Goal: Task Accomplishment & Management: Use online tool/utility

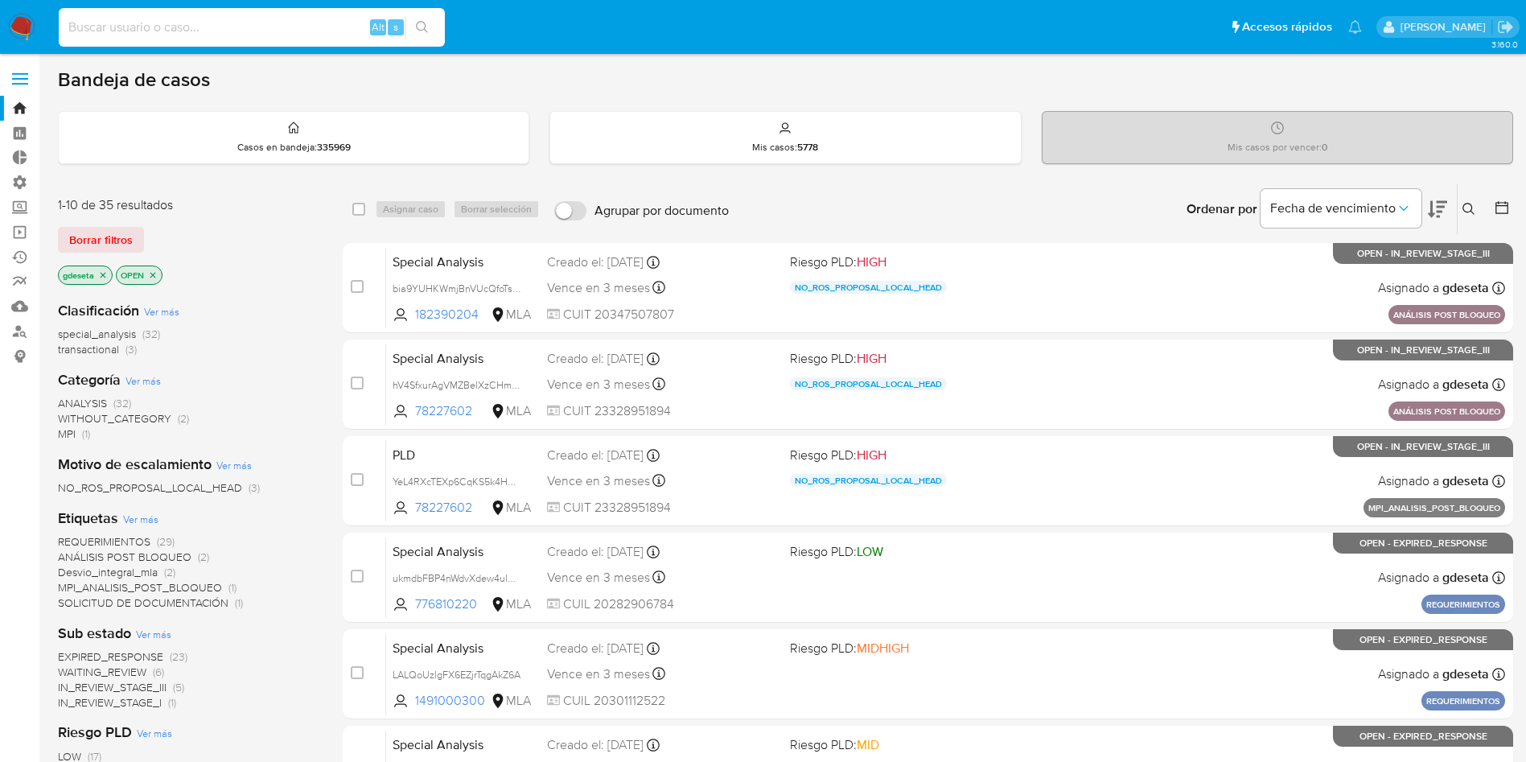
click at [184, 18] on input at bounding box center [252, 27] width 386 height 21
paste input "CHRuCMv6myaYDHJC04FVAn5V"
type input "CHRuCMv6myaYDHJC04FVAn5V"
click at [424, 23] on icon "search-icon" at bounding box center [422, 27] width 13 height 13
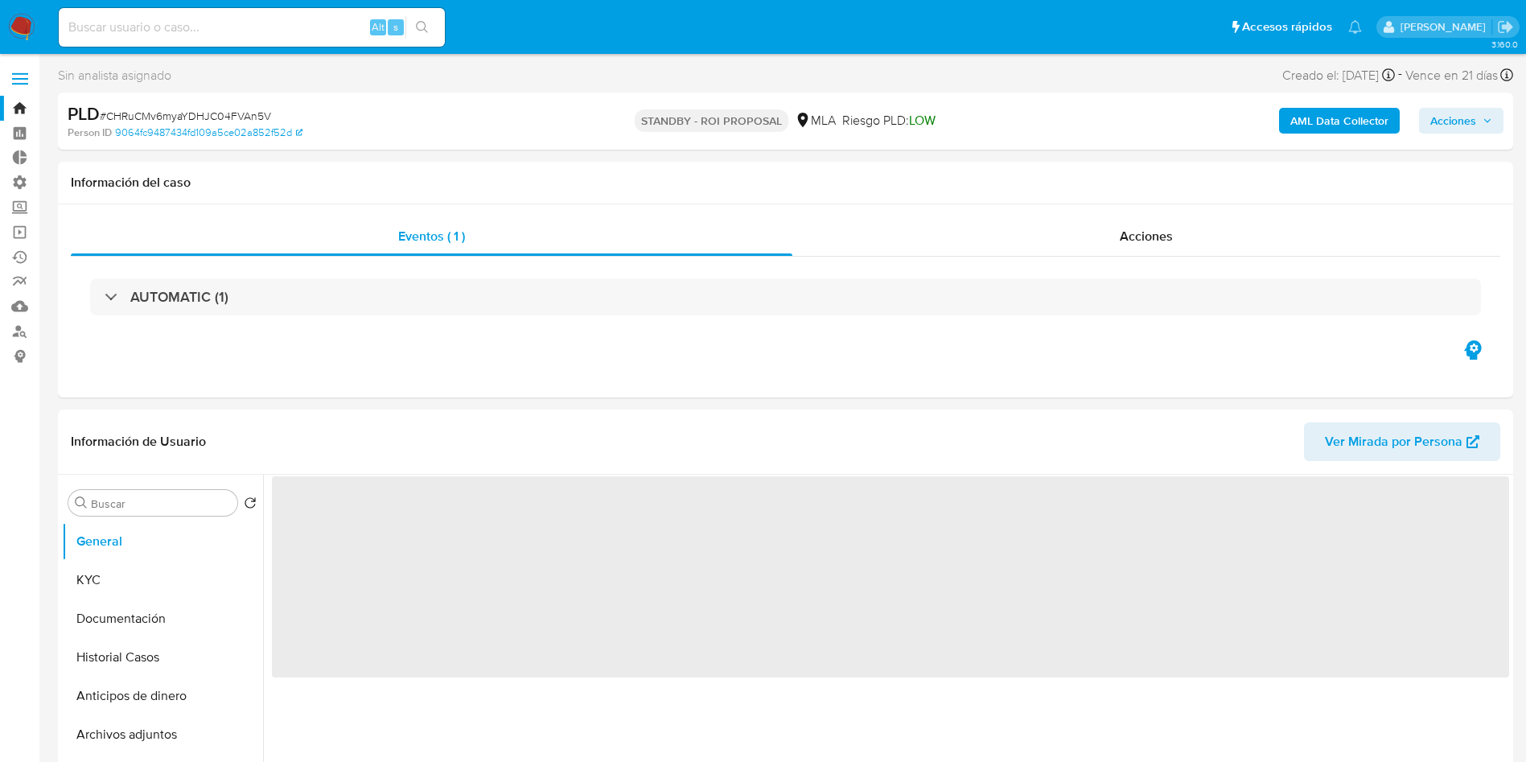
select select "10"
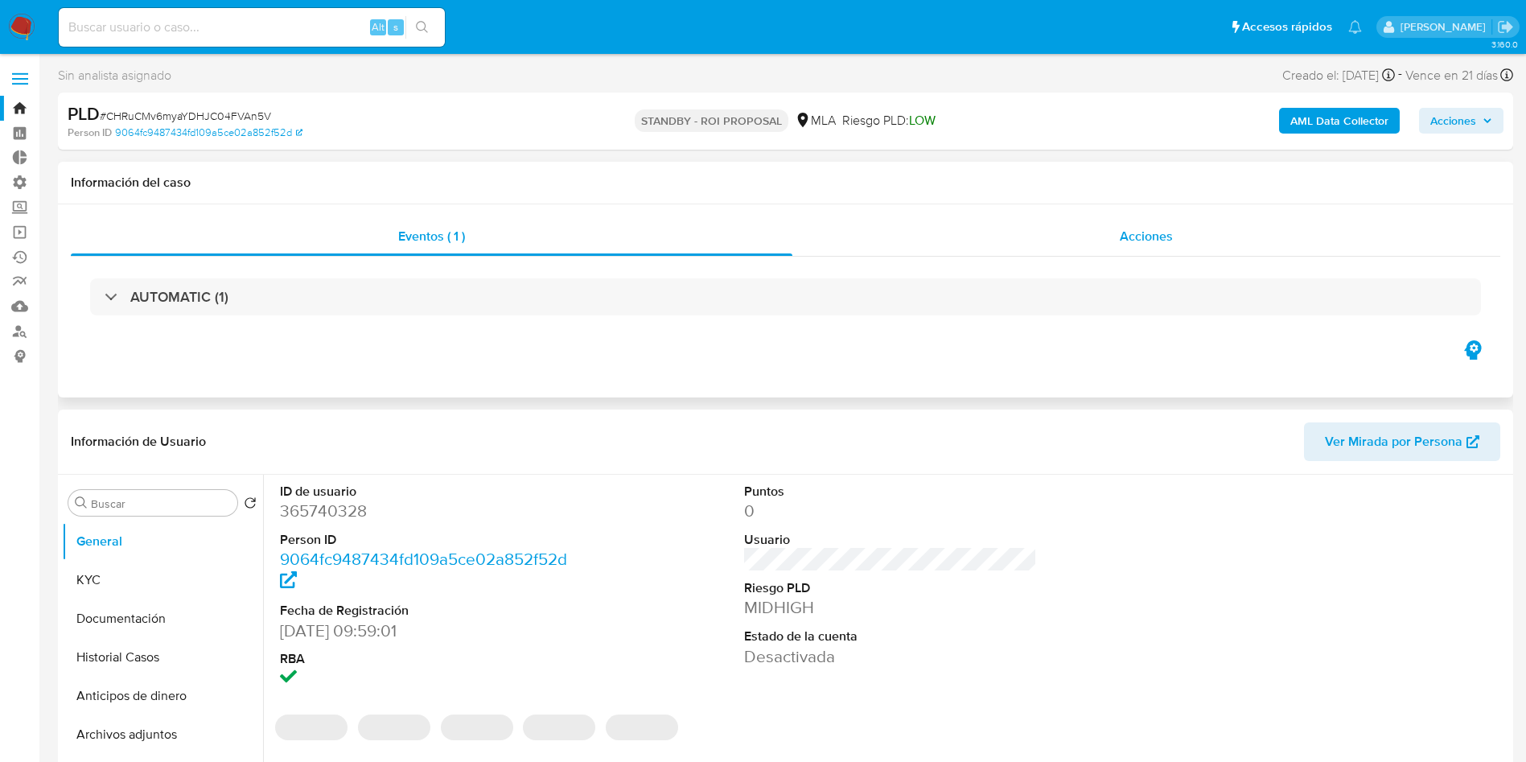
click at [1111, 224] on div "Acciones" at bounding box center [1146, 236] width 708 height 39
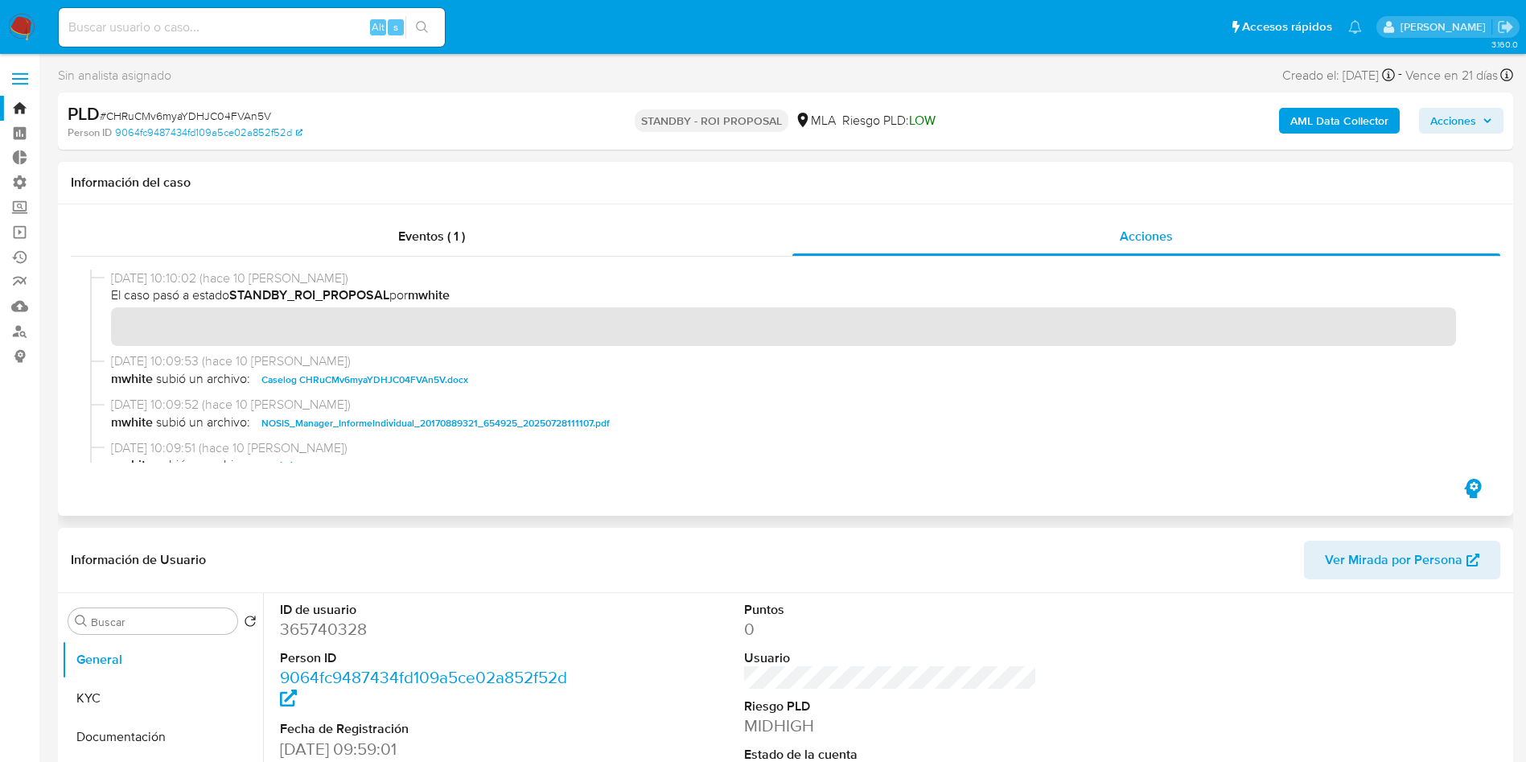
click at [397, 385] on span "Caselog CHRuCMv6myaYDHJC04FVAn5V.docx" at bounding box center [364, 379] width 207 height 19
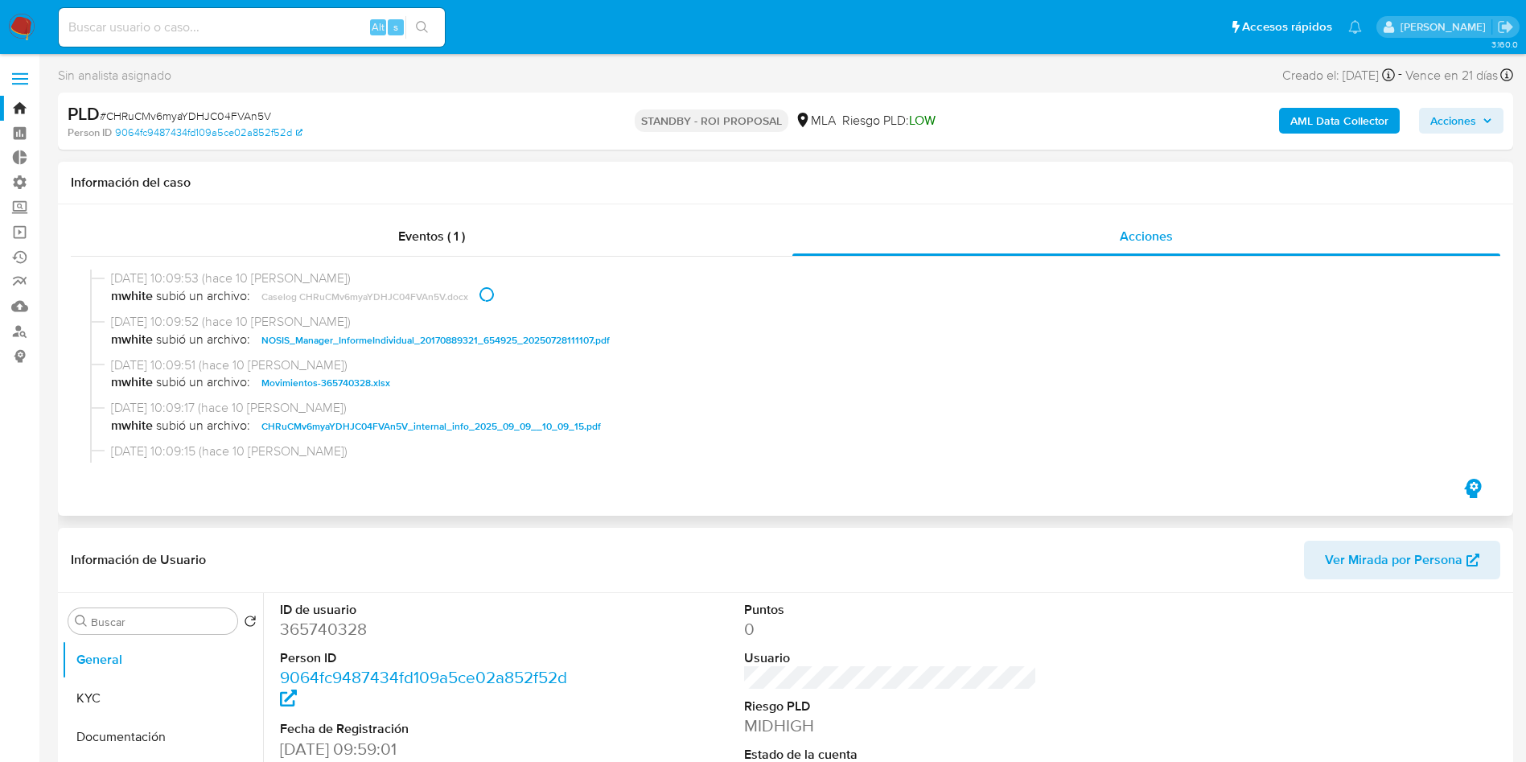
scroll to position [121, 0]
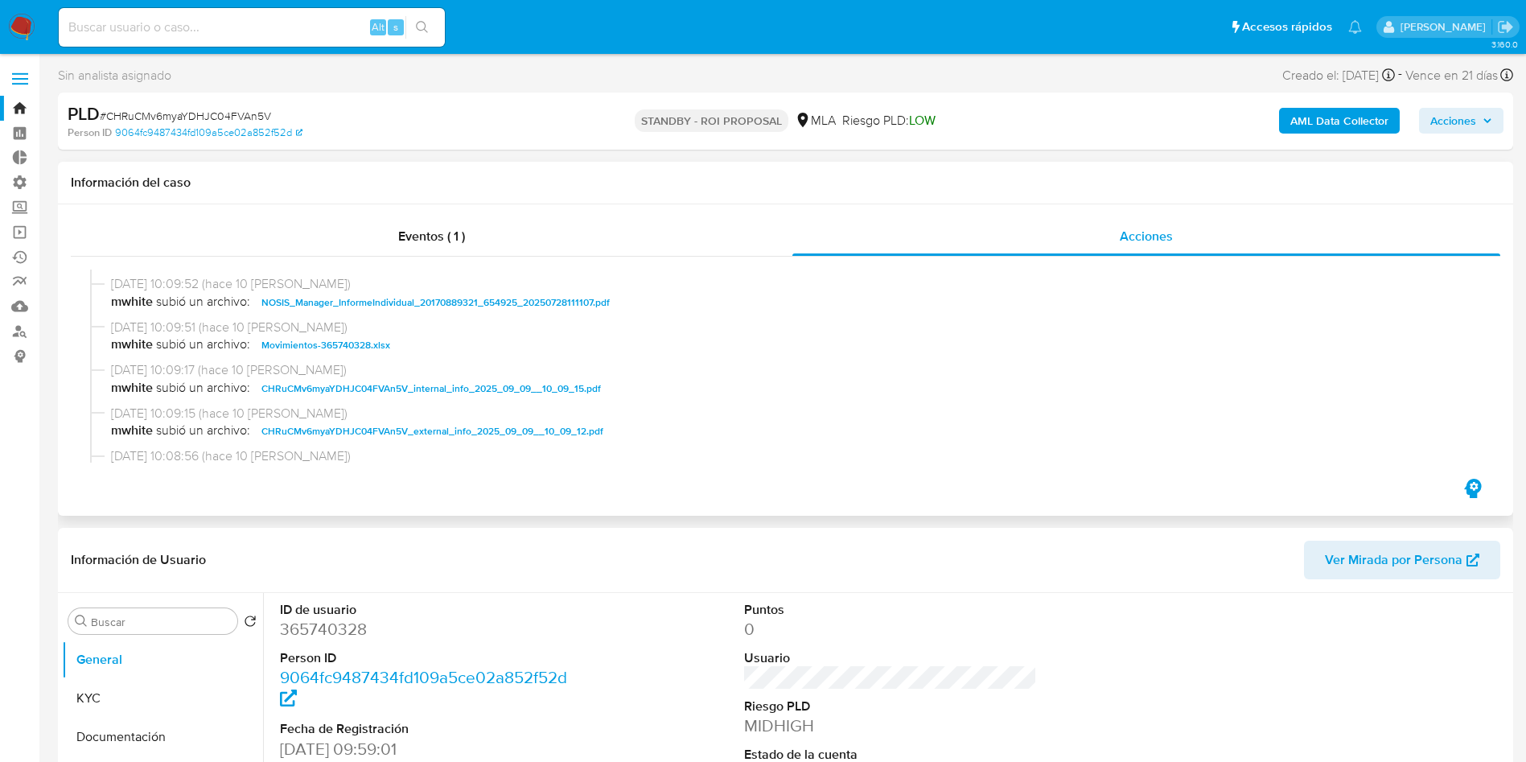
click at [359, 339] on span "Movimientos-365740328.xlsx" at bounding box center [325, 344] width 129 height 19
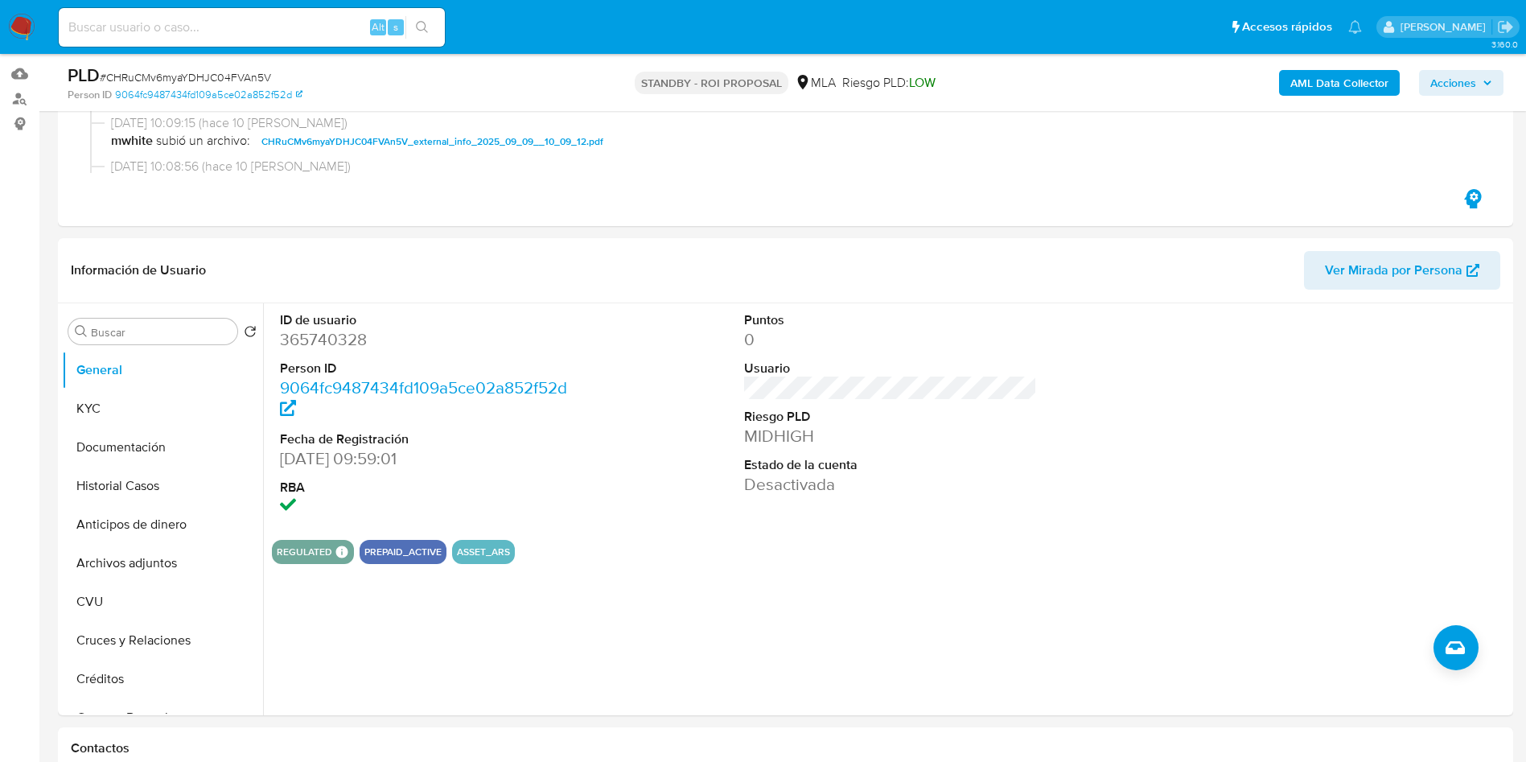
scroll to position [241, 0]
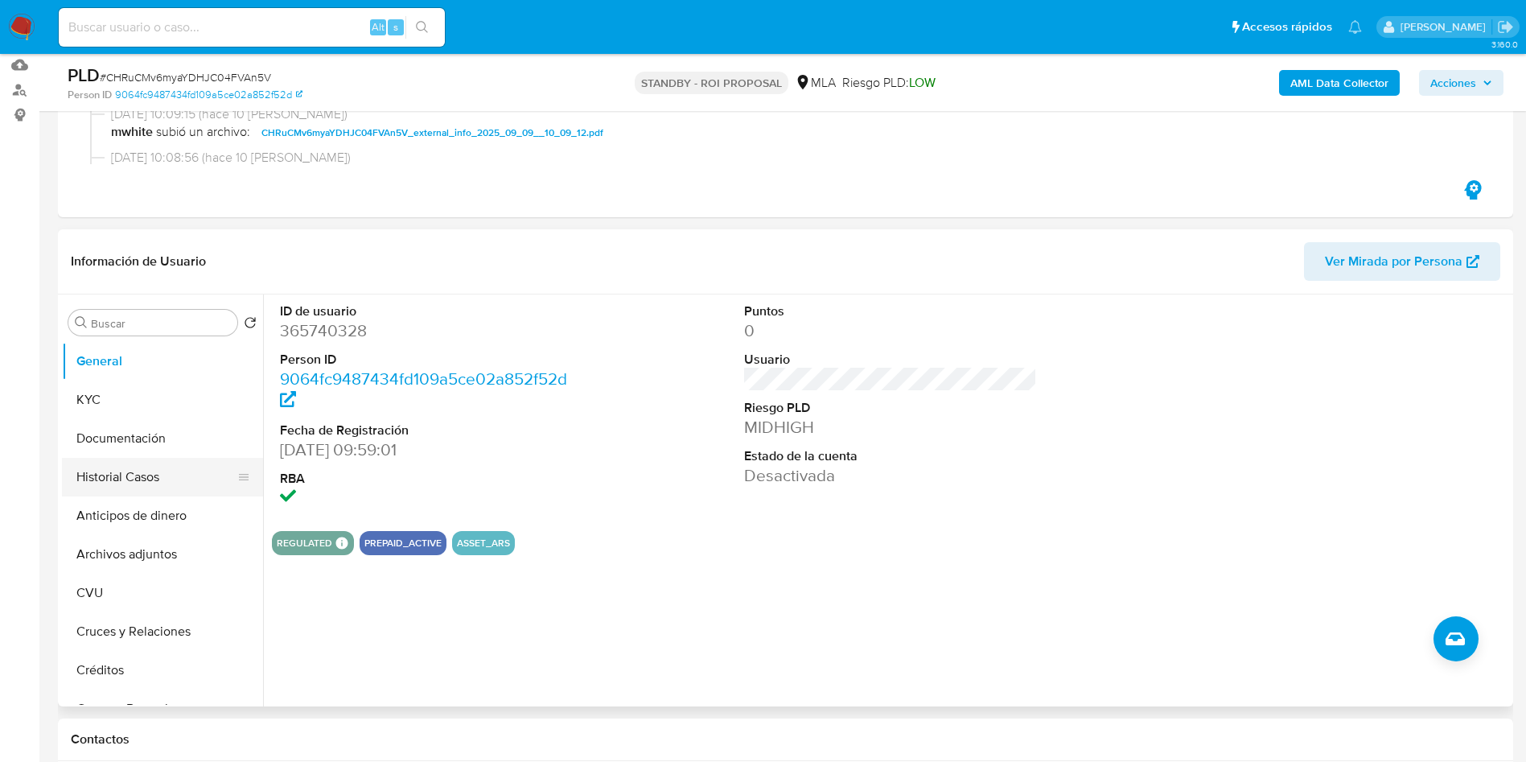
click at [81, 486] on button "Historial Casos" at bounding box center [156, 477] width 188 height 39
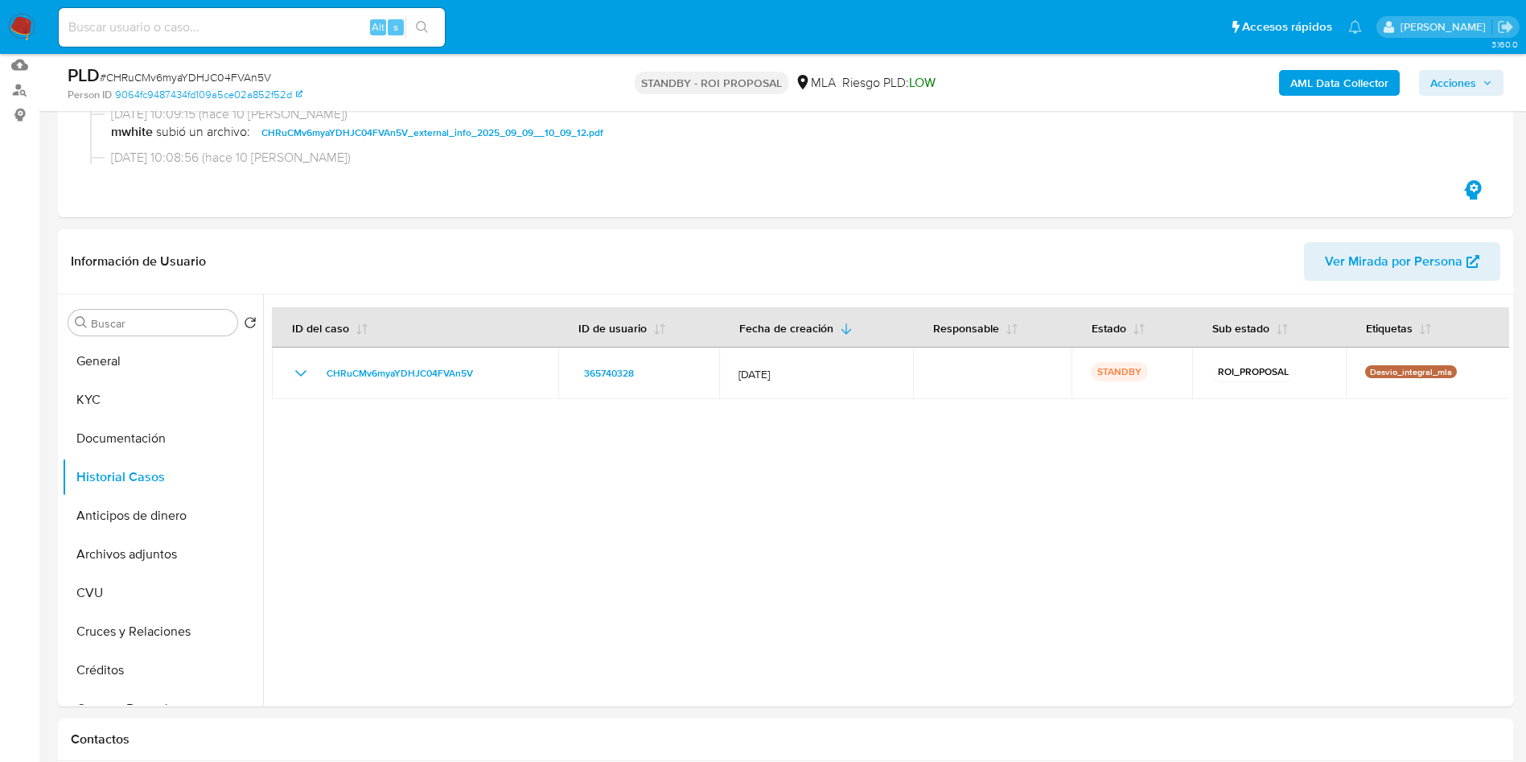
click at [191, 26] on input at bounding box center [252, 27] width 386 height 21
paste input "CHRuCMv6myaYDHJC04FVAn5V"
click at [395, 39] on div "CHRuCMv6myaYDHJC04FVAn5V Alt s" at bounding box center [252, 27] width 386 height 39
click at [432, 35] on button "search-icon" at bounding box center [421, 27] width 33 height 23
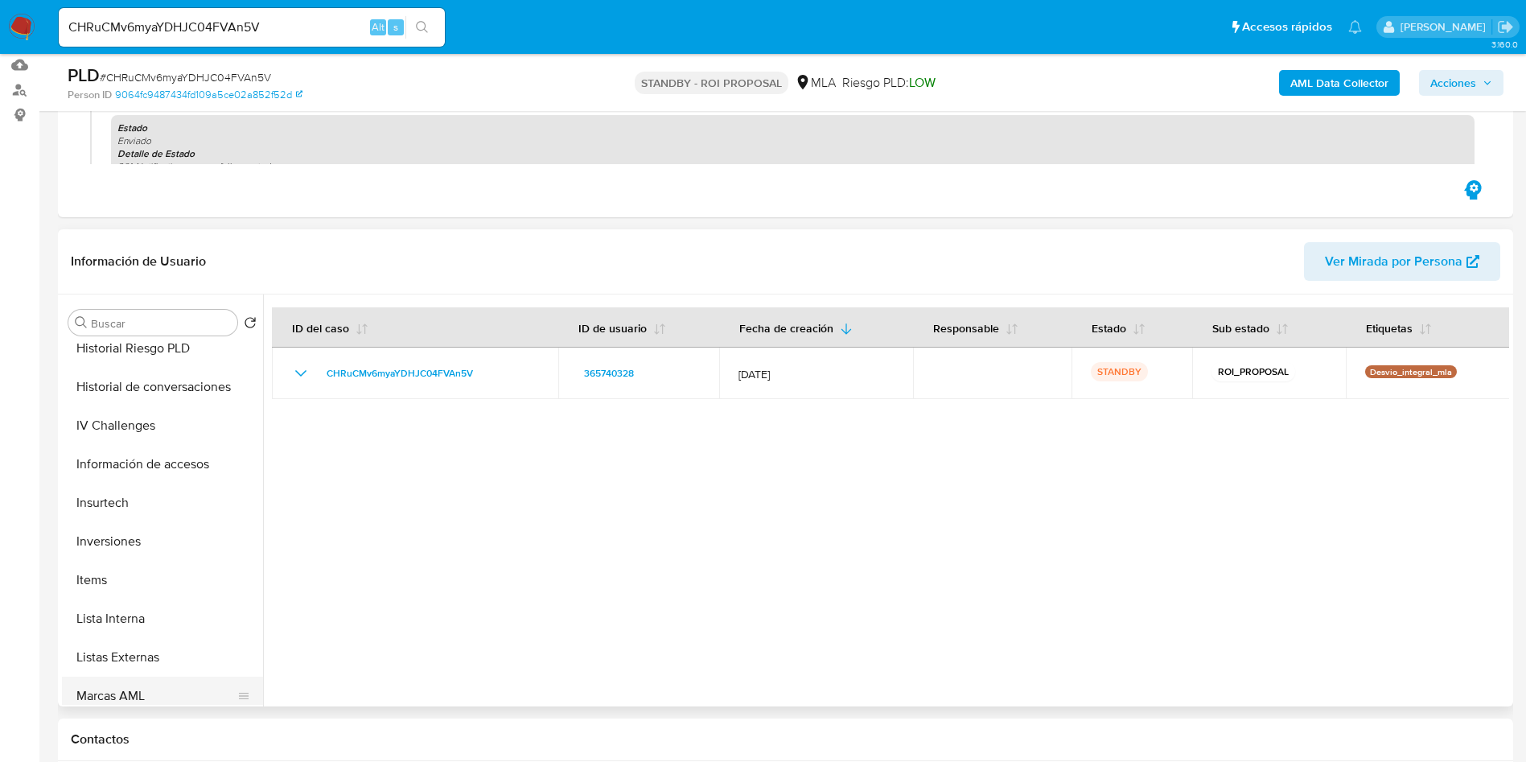
scroll to position [757, 0]
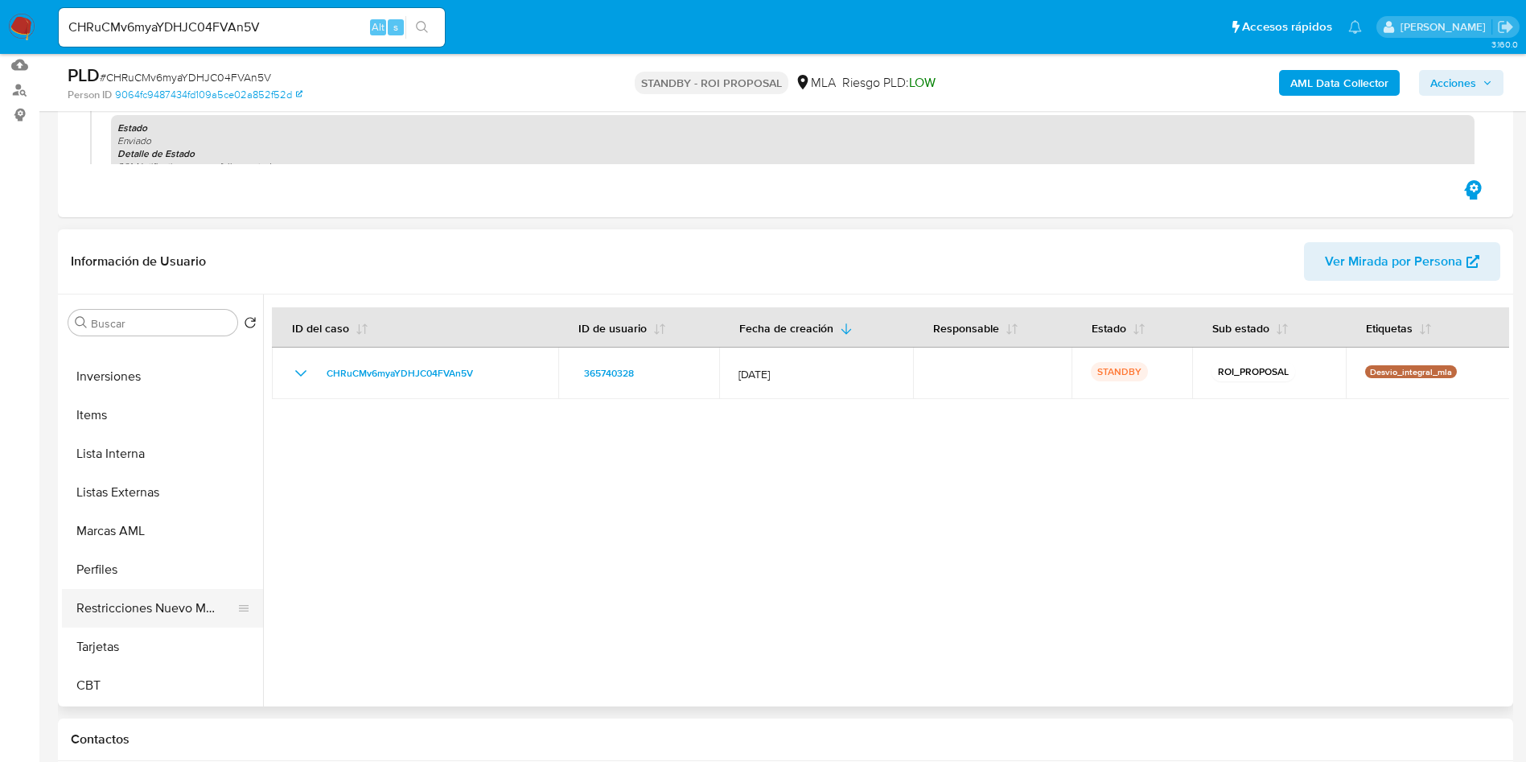
click at [180, 619] on button "Restricciones Nuevo Mundo" at bounding box center [156, 608] width 188 height 39
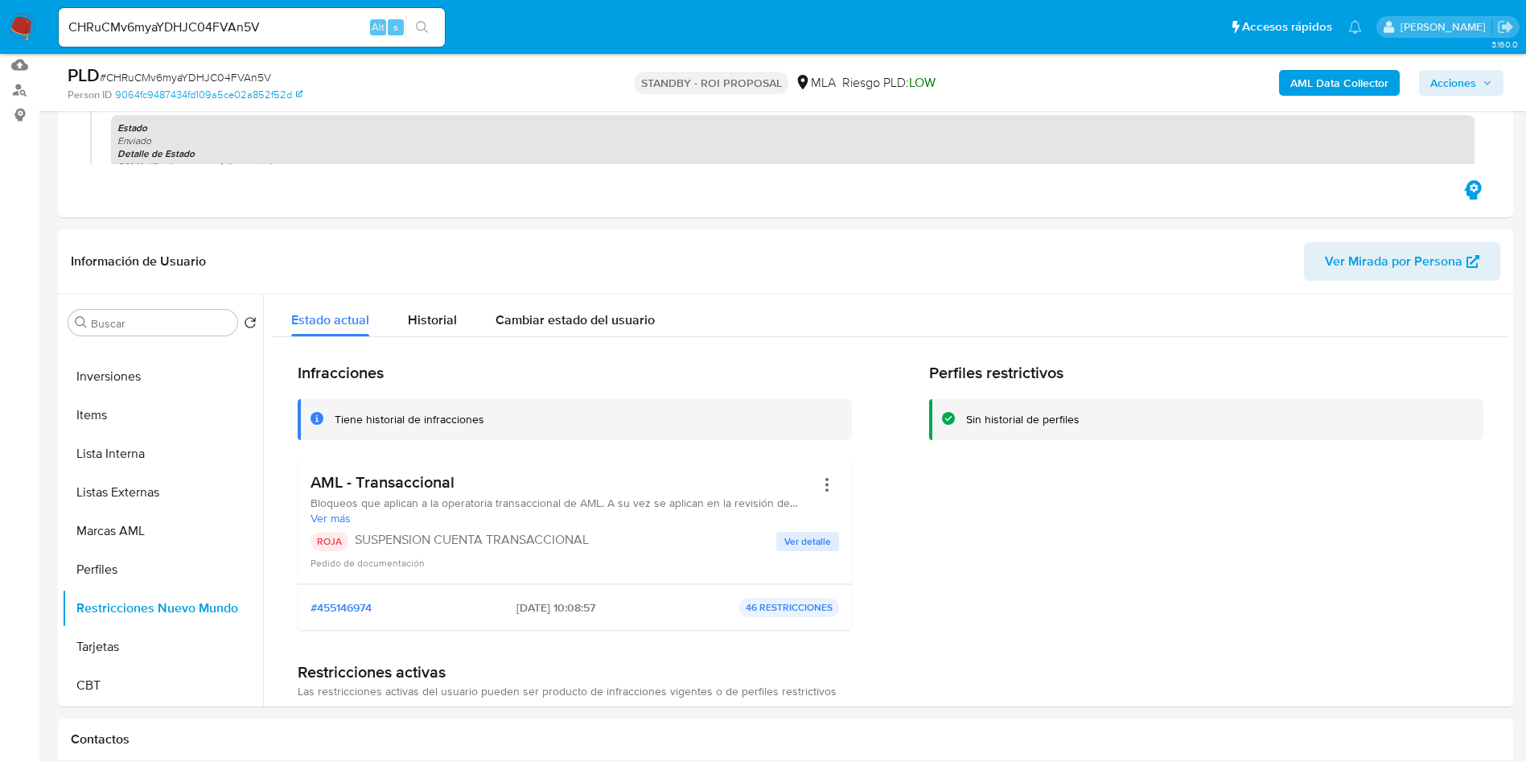
click at [166, 34] on input "CHRuCMv6myaYDHJC04FVAn5V" at bounding box center [252, 27] width 386 height 21
paste input "GEhV3CPPHonmX1minyvJR9WO"
type input "GEhV3CPPHonmX1minyvJR9WO"
click at [430, 30] on button "search-icon" at bounding box center [421, 27] width 33 height 23
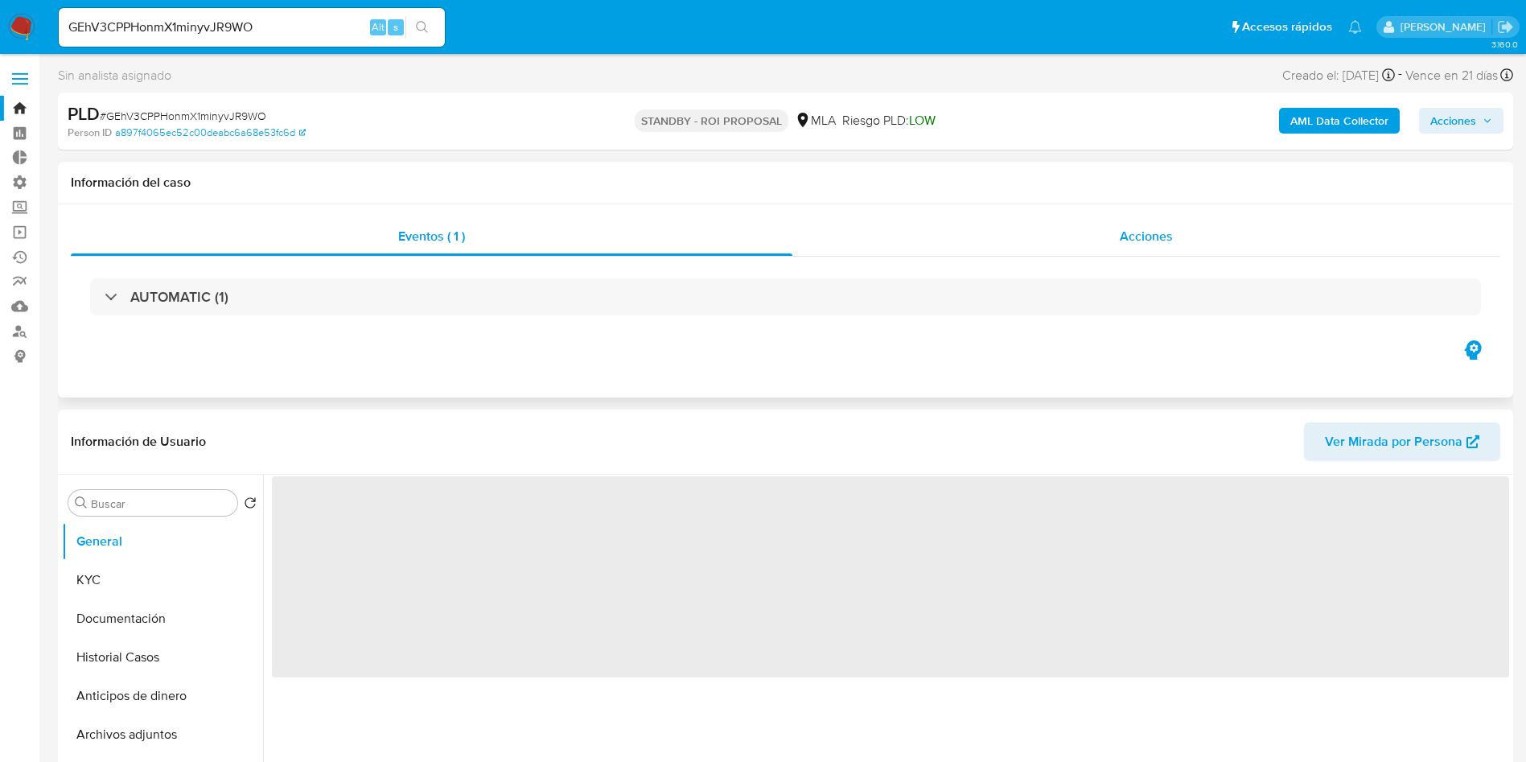
click at [1158, 239] on span "Acciones" at bounding box center [1145, 236] width 53 height 18
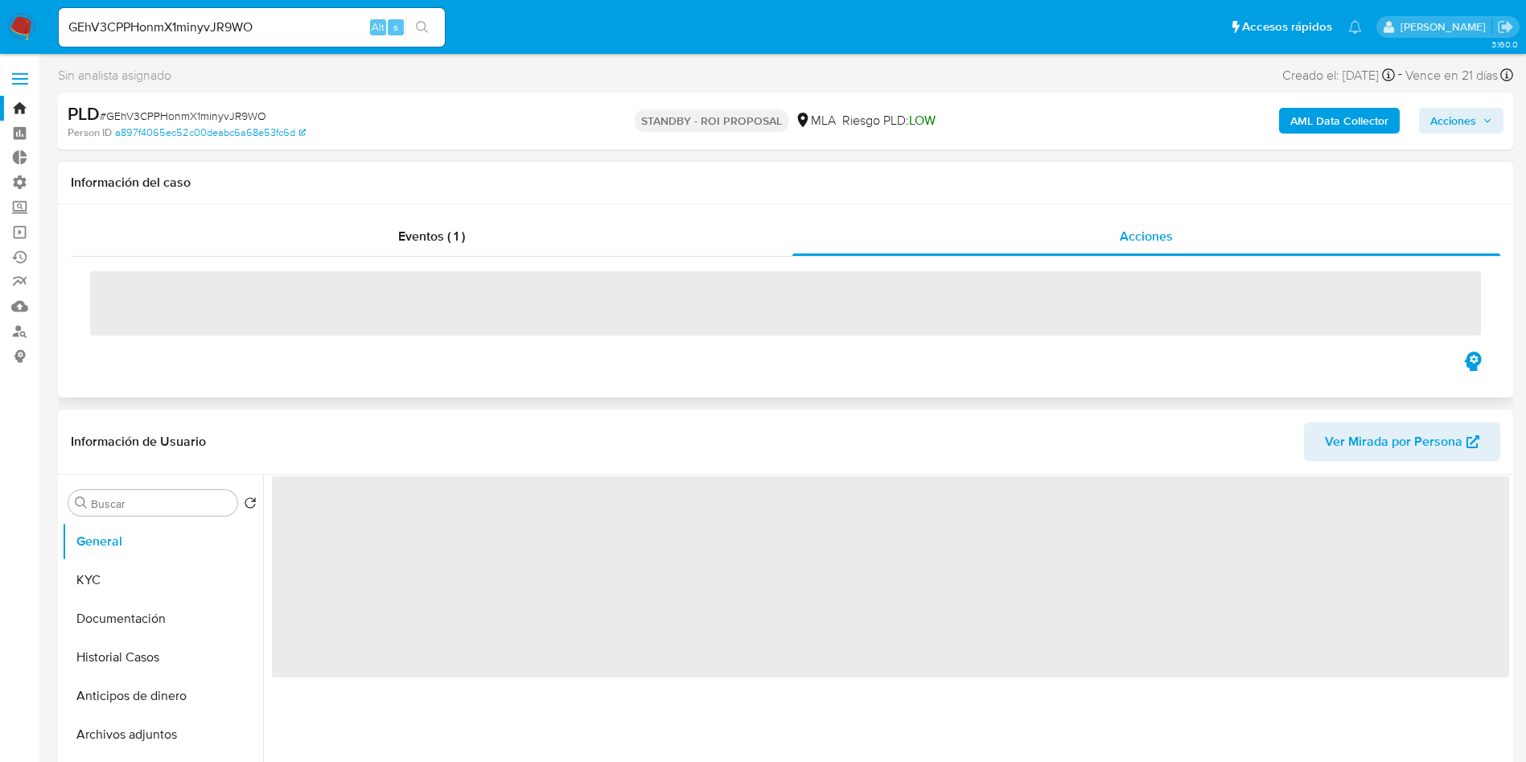
select select "10"
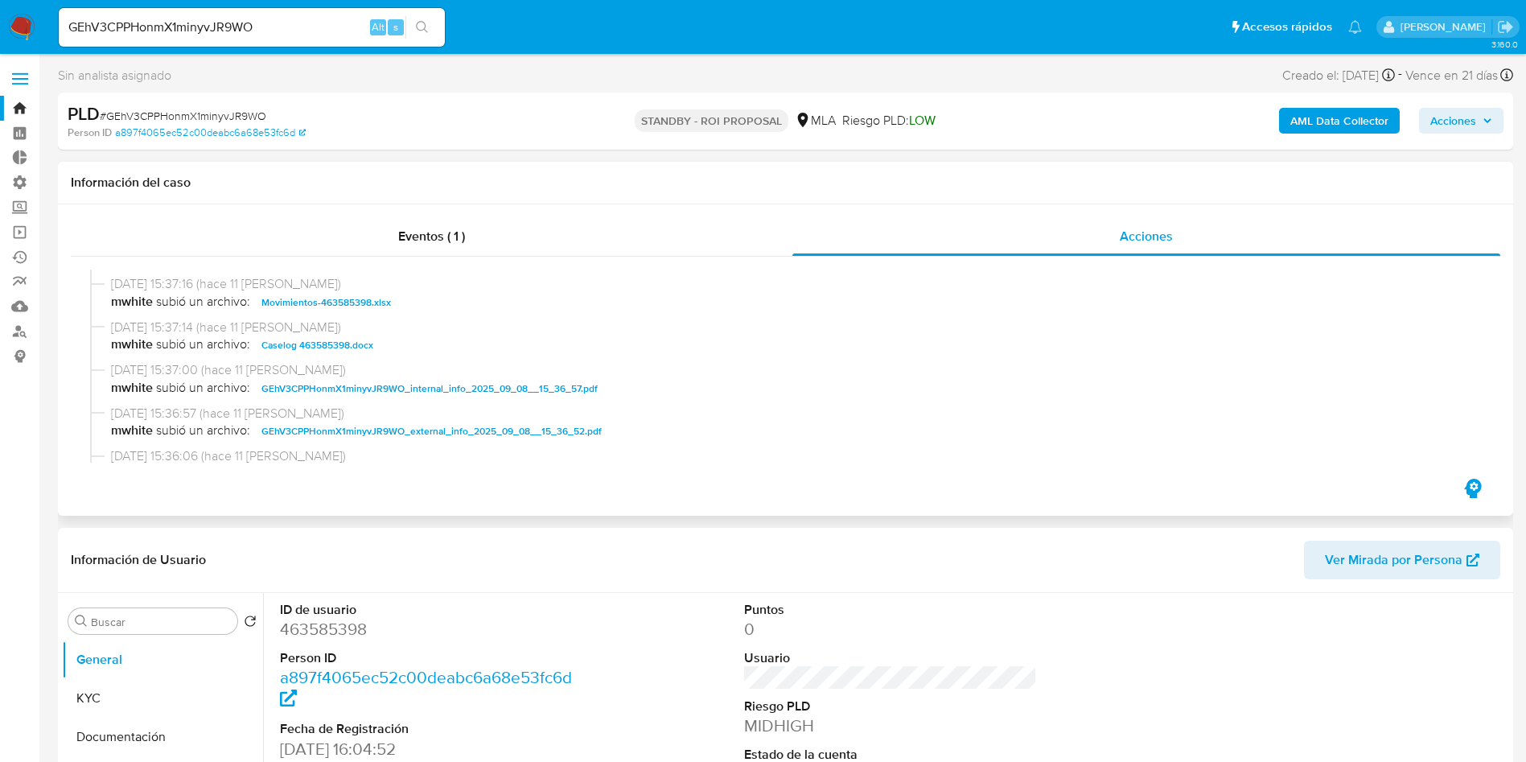
click at [356, 347] on span "Caselog 463585398.docx" at bounding box center [317, 344] width 112 height 19
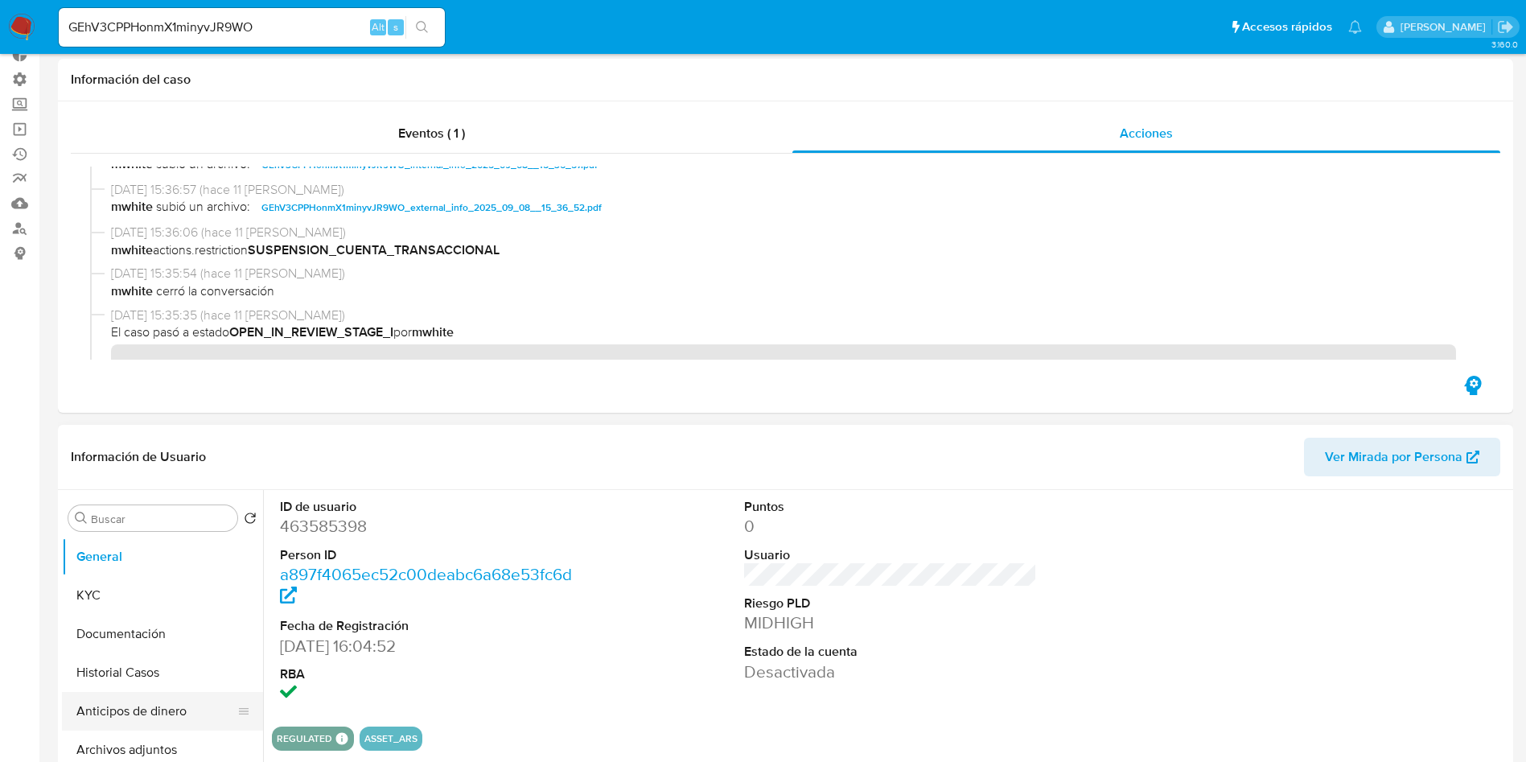
scroll to position [241, 0]
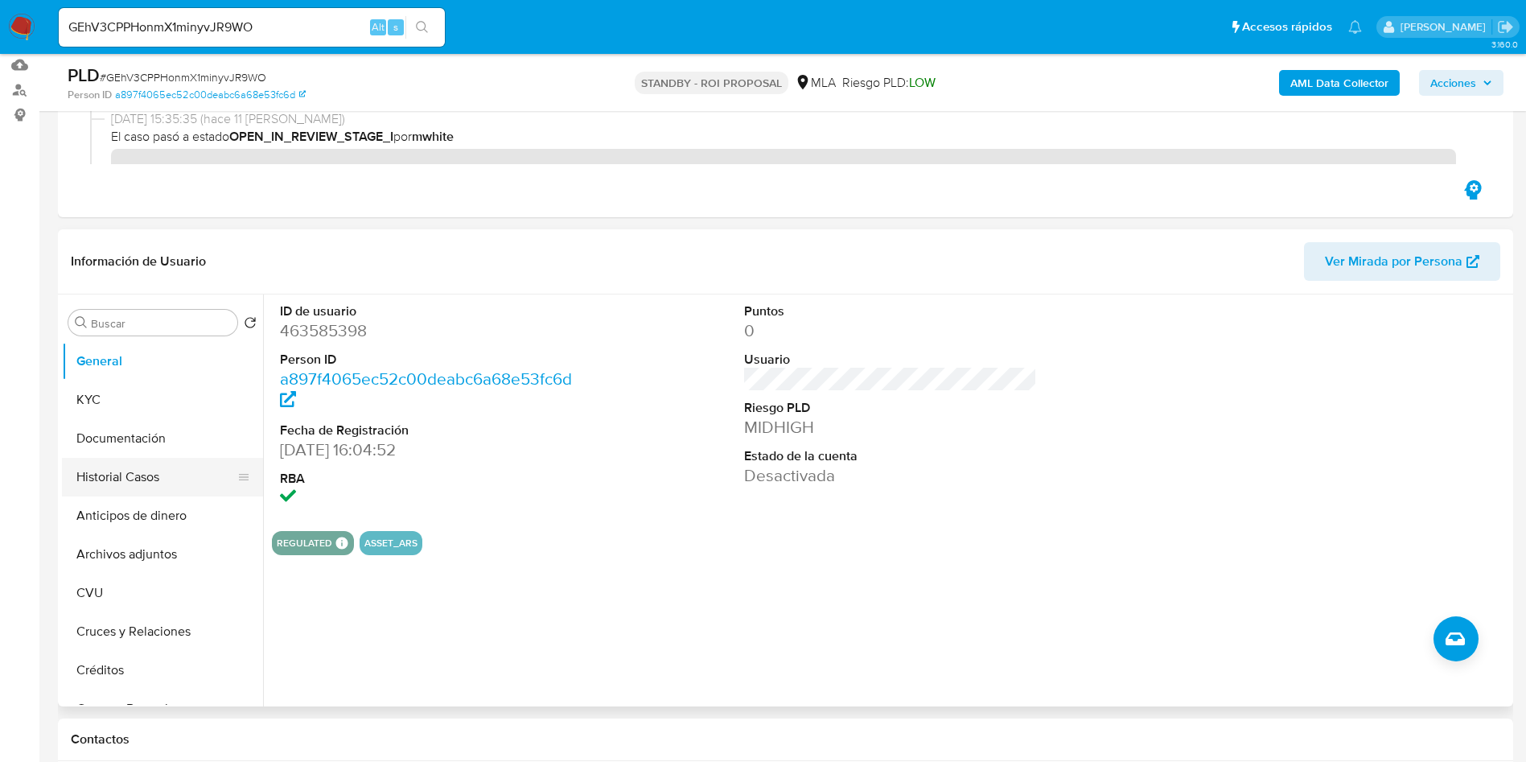
click at [104, 485] on button "Historial Casos" at bounding box center [156, 477] width 188 height 39
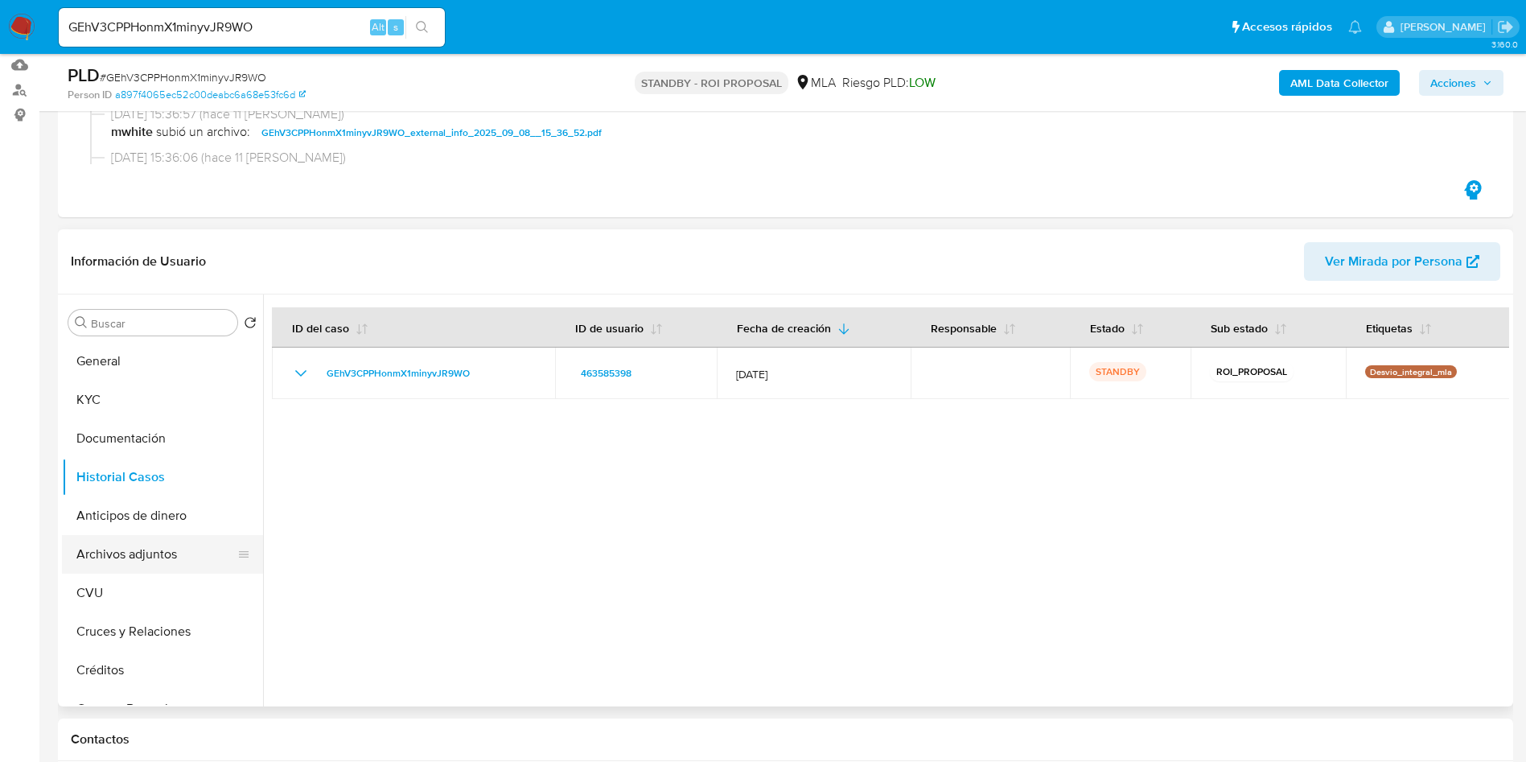
click at [170, 538] on button "Archivos adjuntos" at bounding box center [156, 554] width 188 height 39
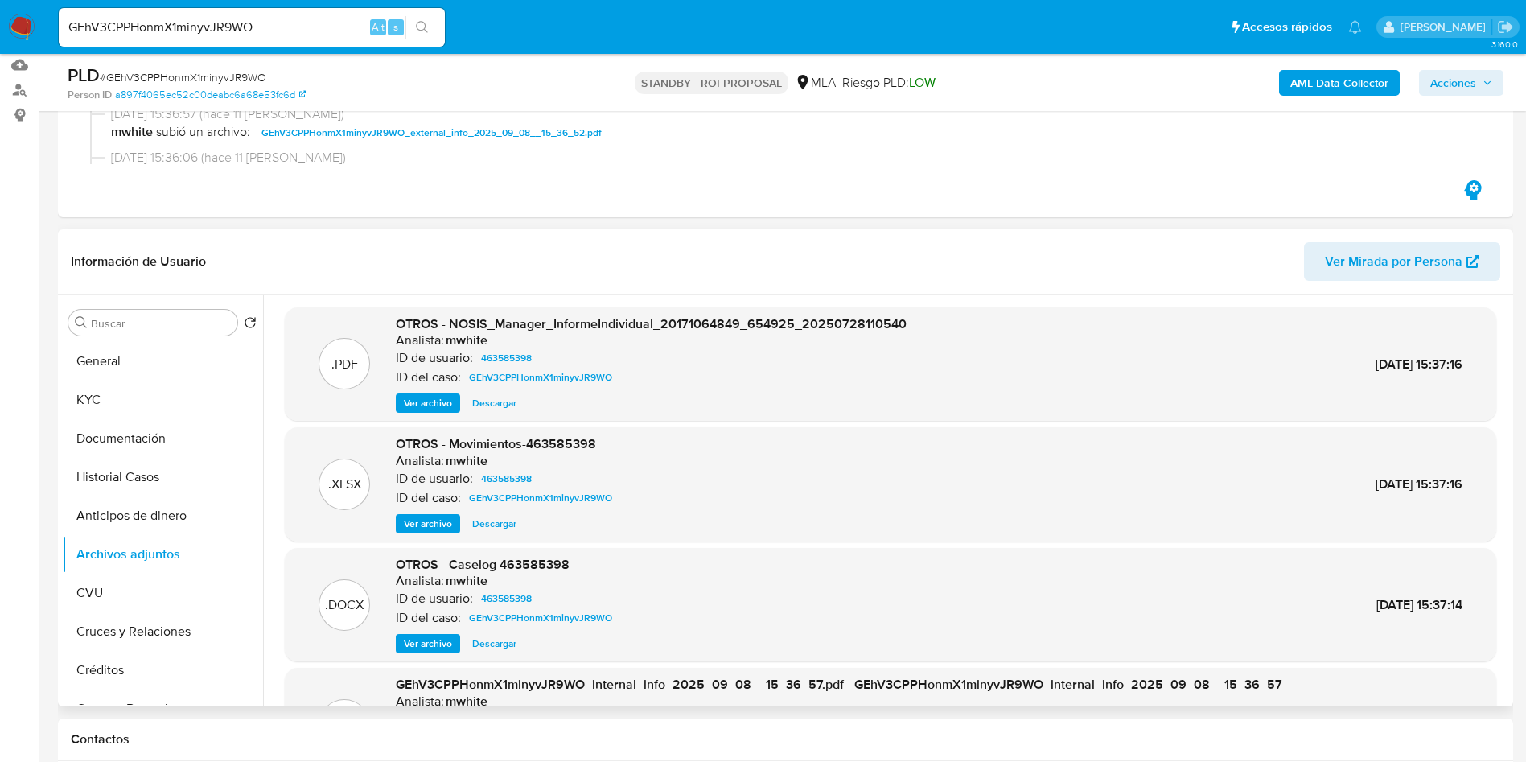
click at [511, 638] on span "Descargar" at bounding box center [494, 643] width 44 height 16
click at [257, 69] on span "# GEhV3CPPHonmX1minyvJR9WO" at bounding box center [183, 77] width 166 height 16
copy span "GEhV3CPPHonmX1minyvJR9WO"
click at [162, 28] on input "GEhV3CPPHonmX1minyvJR9WO" at bounding box center [252, 27] width 386 height 21
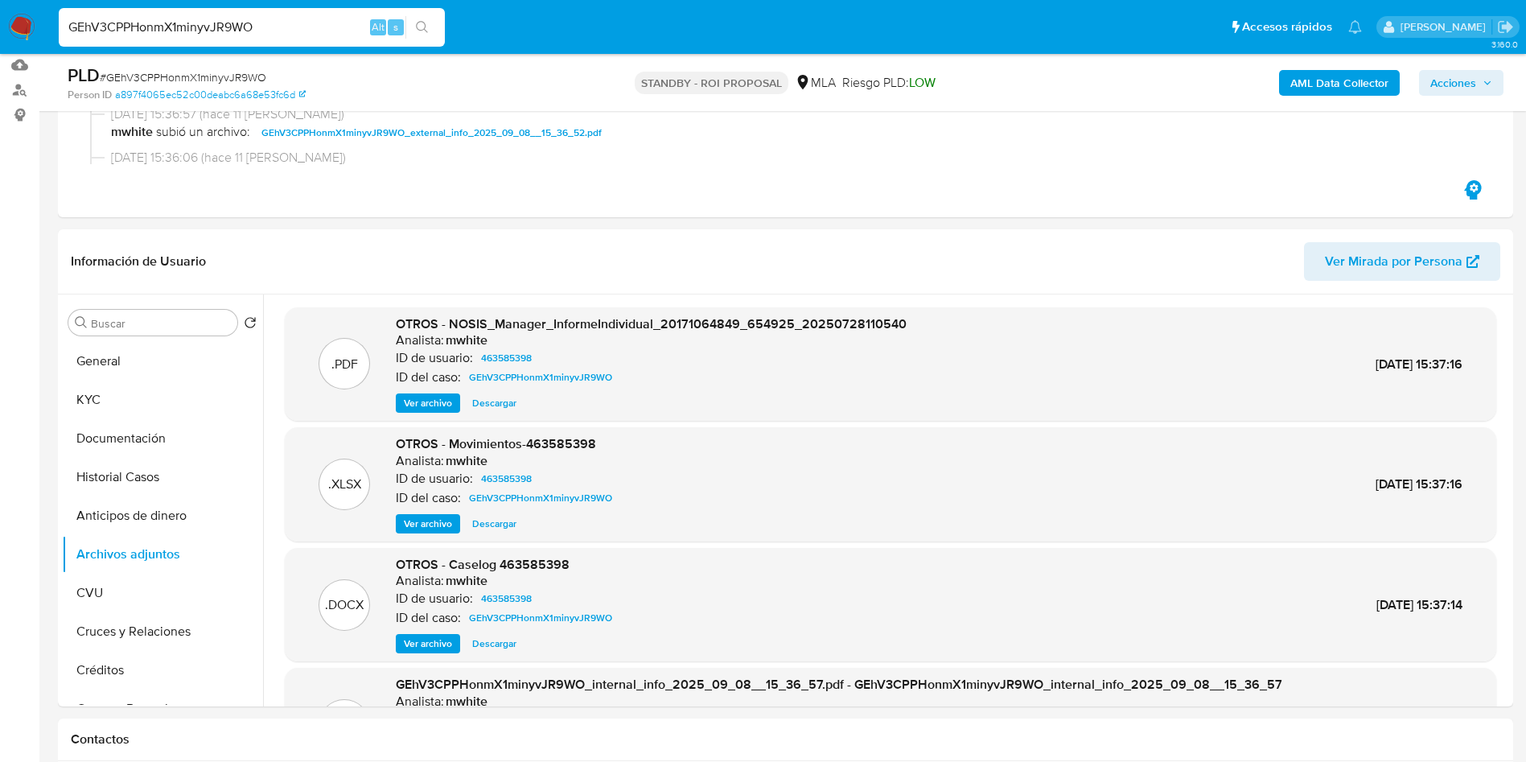
click at [162, 28] on input "GEhV3CPPHonmX1minyvJR9WO" at bounding box center [252, 27] width 386 height 21
paste input "pNCquyMoPBBRe3hRQyghtVzx"
type input "pNCquyMoPBBRe3hRQyghtVzx"
click at [430, 29] on button "search-icon" at bounding box center [421, 27] width 33 height 23
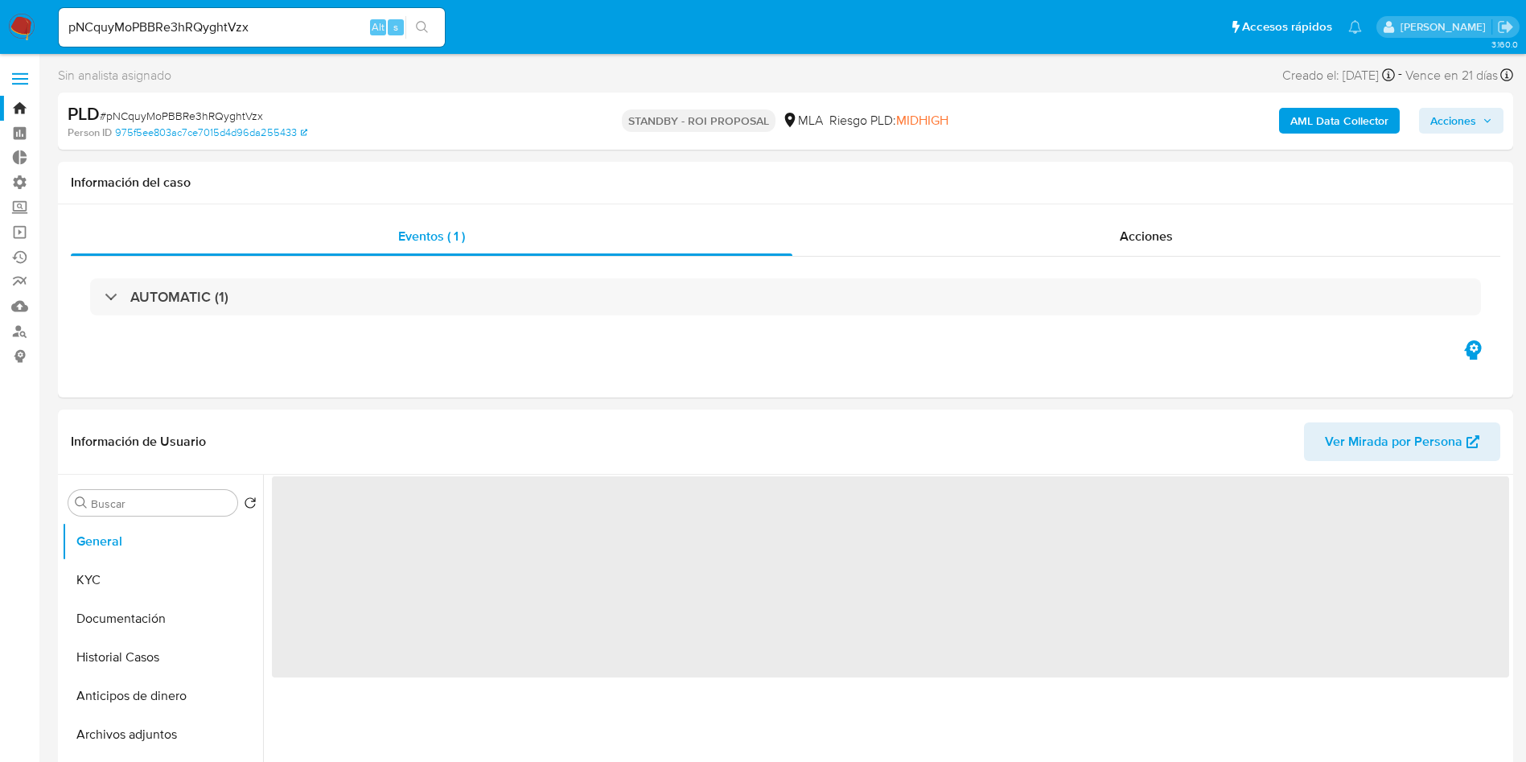
select select "10"
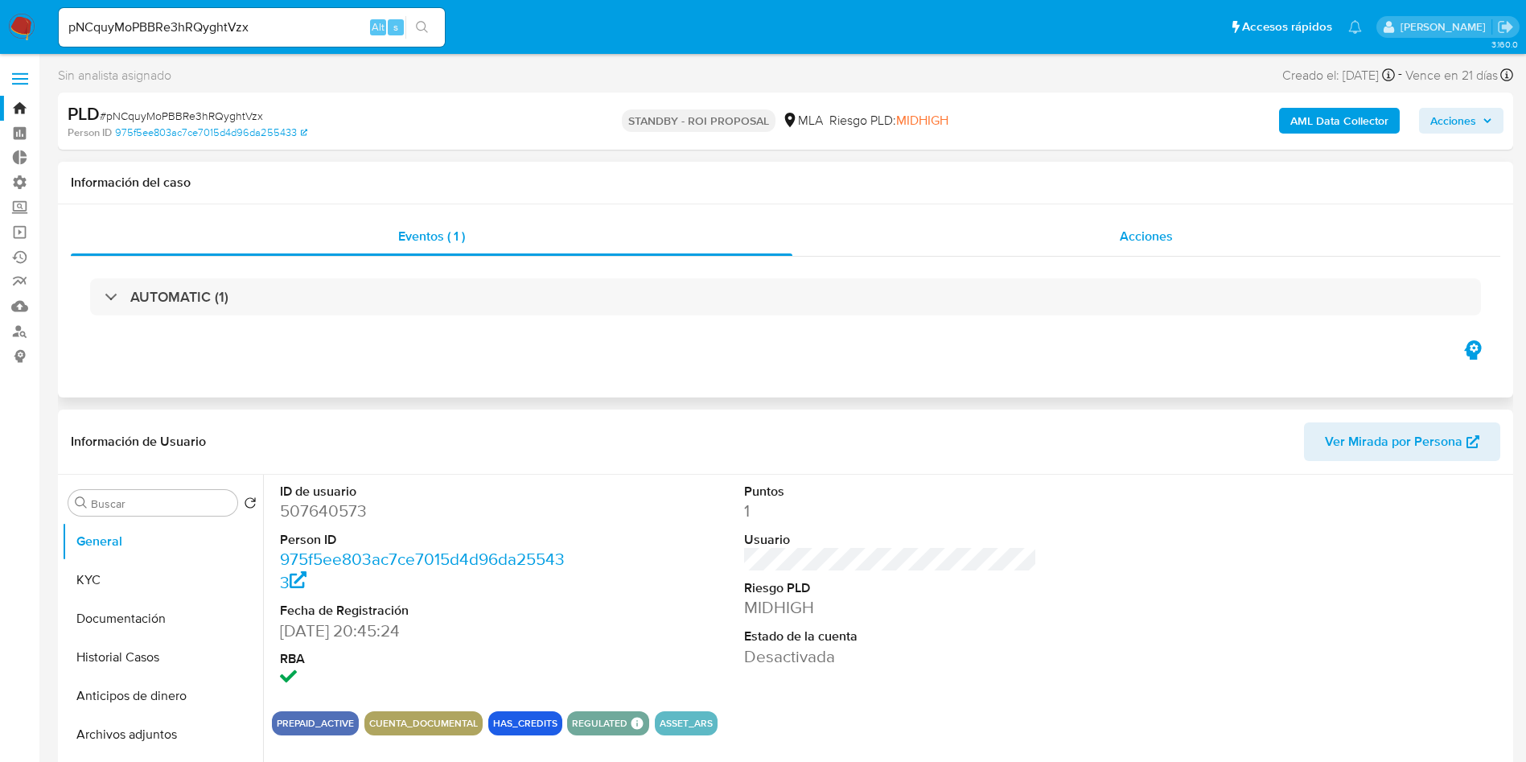
click at [1226, 231] on div "Acciones" at bounding box center [1146, 236] width 708 height 39
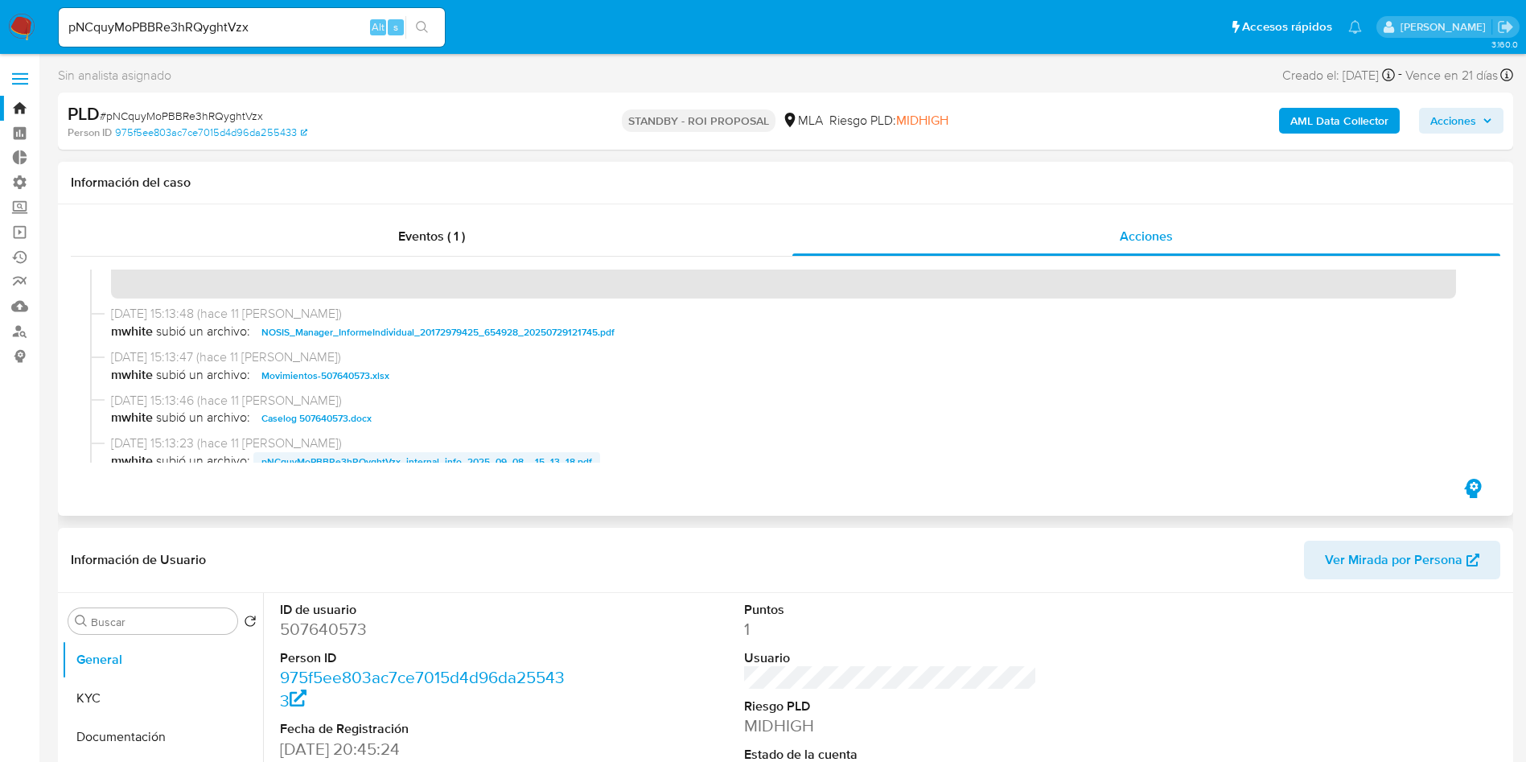
scroll to position [121, 0]
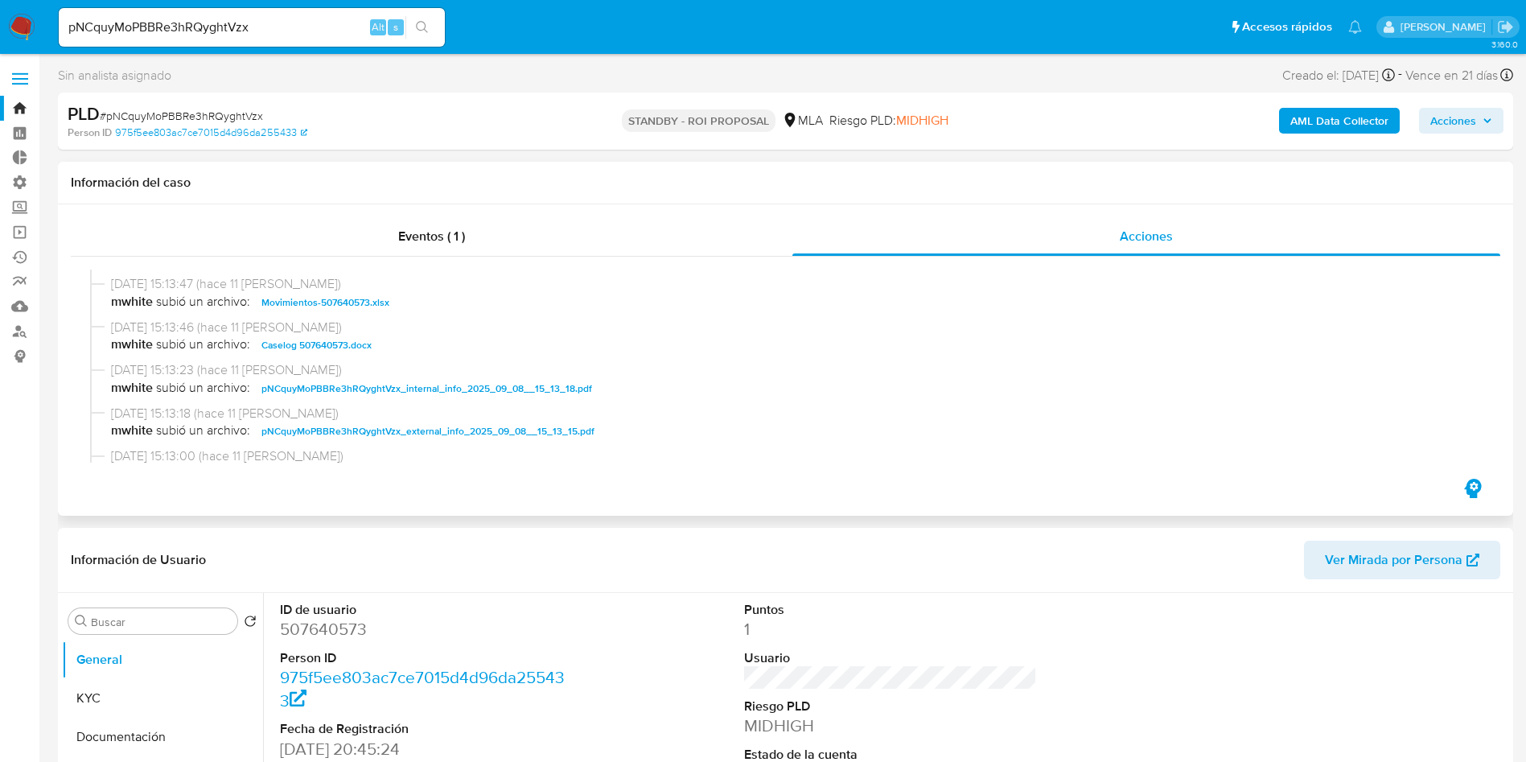
click at [336, 341] on span "Caselog 507640573.docx" at bounding box center [316, 344] width 110 height 19
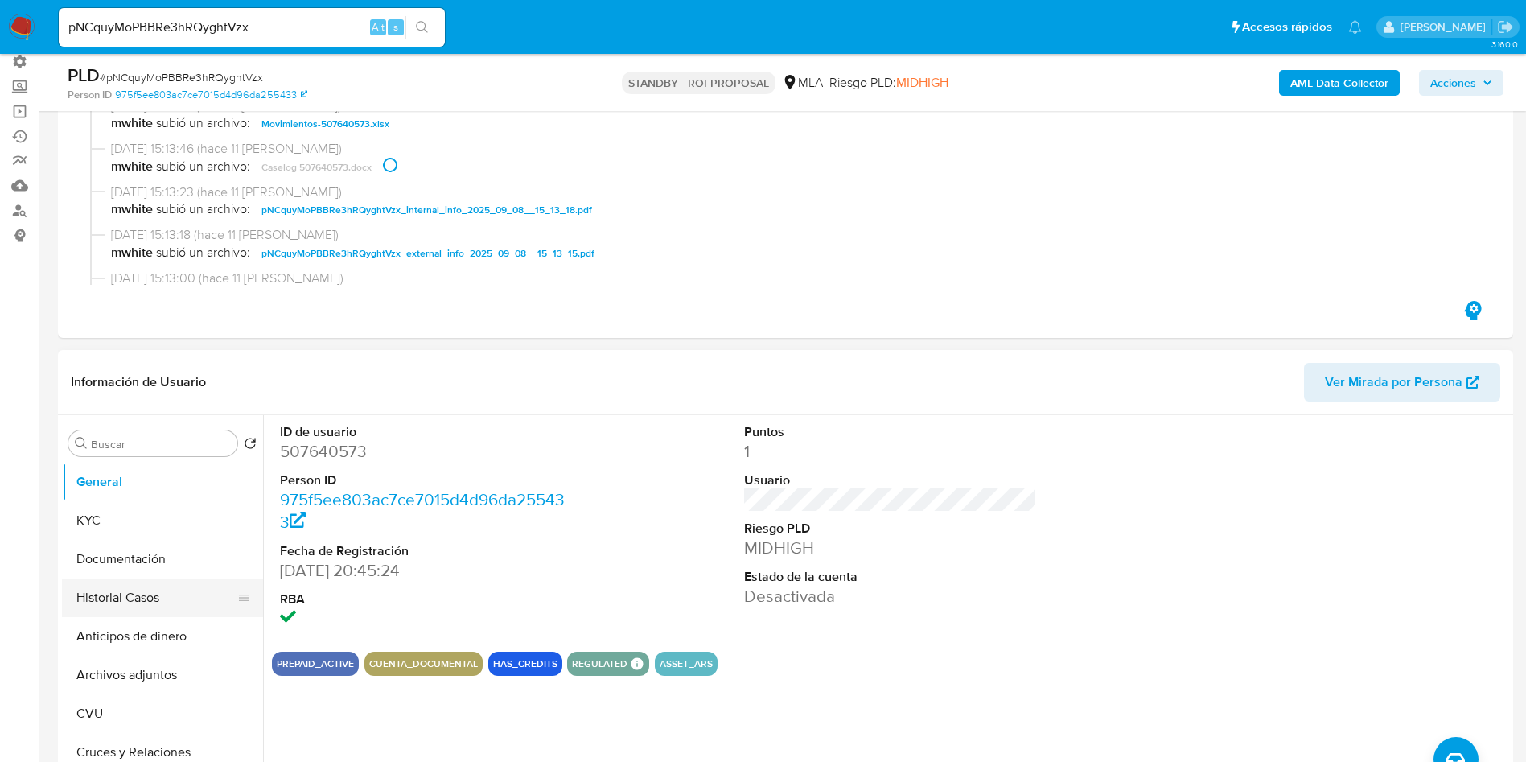
click at [113, 583] on button "Historial Casos" at bounding box center [156, 597] width 188 height 39
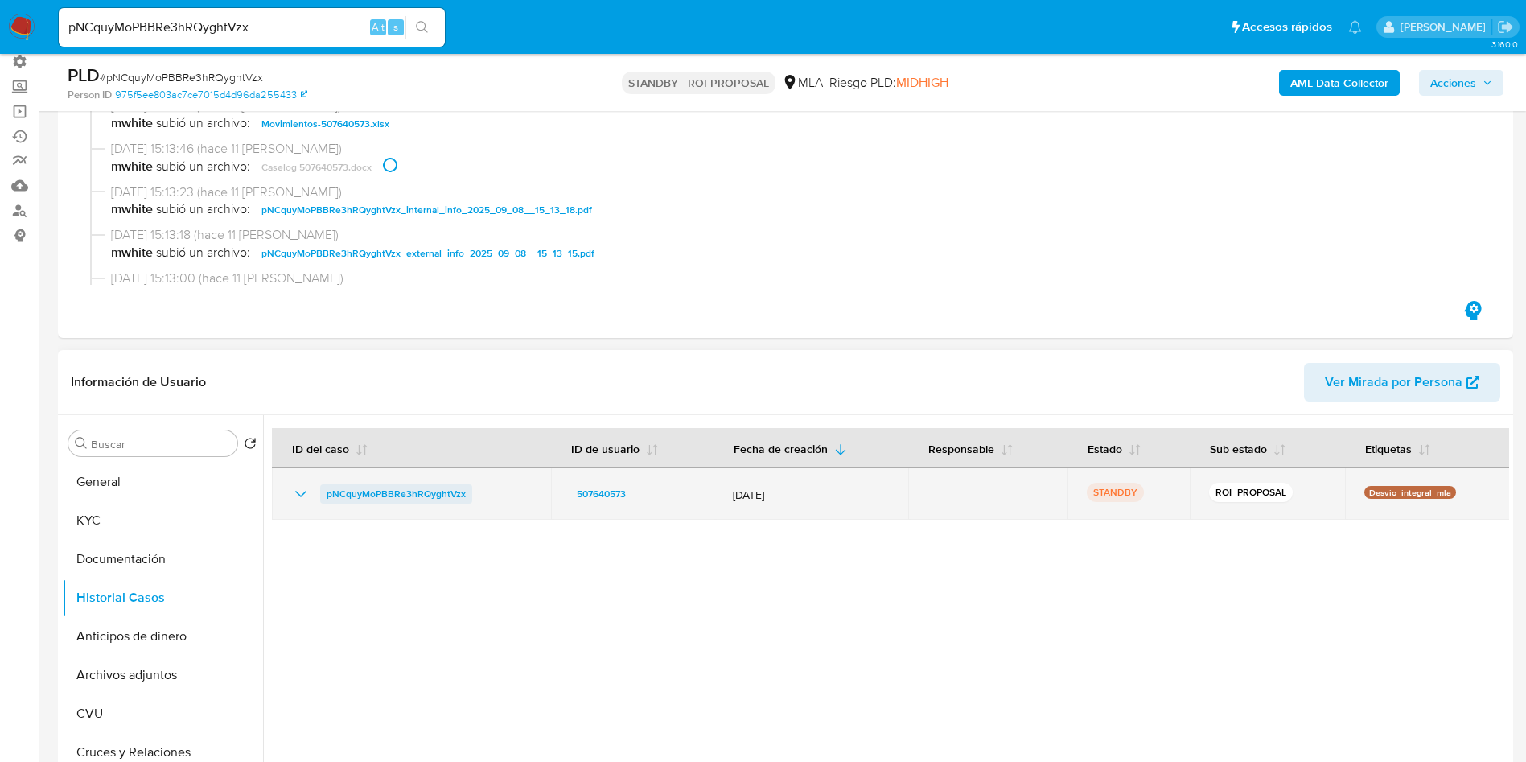
drag, startPoint x: 485, startPoint y: 499, endPoint x: 324, endPoint y: 502, distance: 160.9
click at [324, 501] on div "pNCquyMoPBBRe3hRQyghtVzx" at bounding box center [411, 493] width 240 height 19
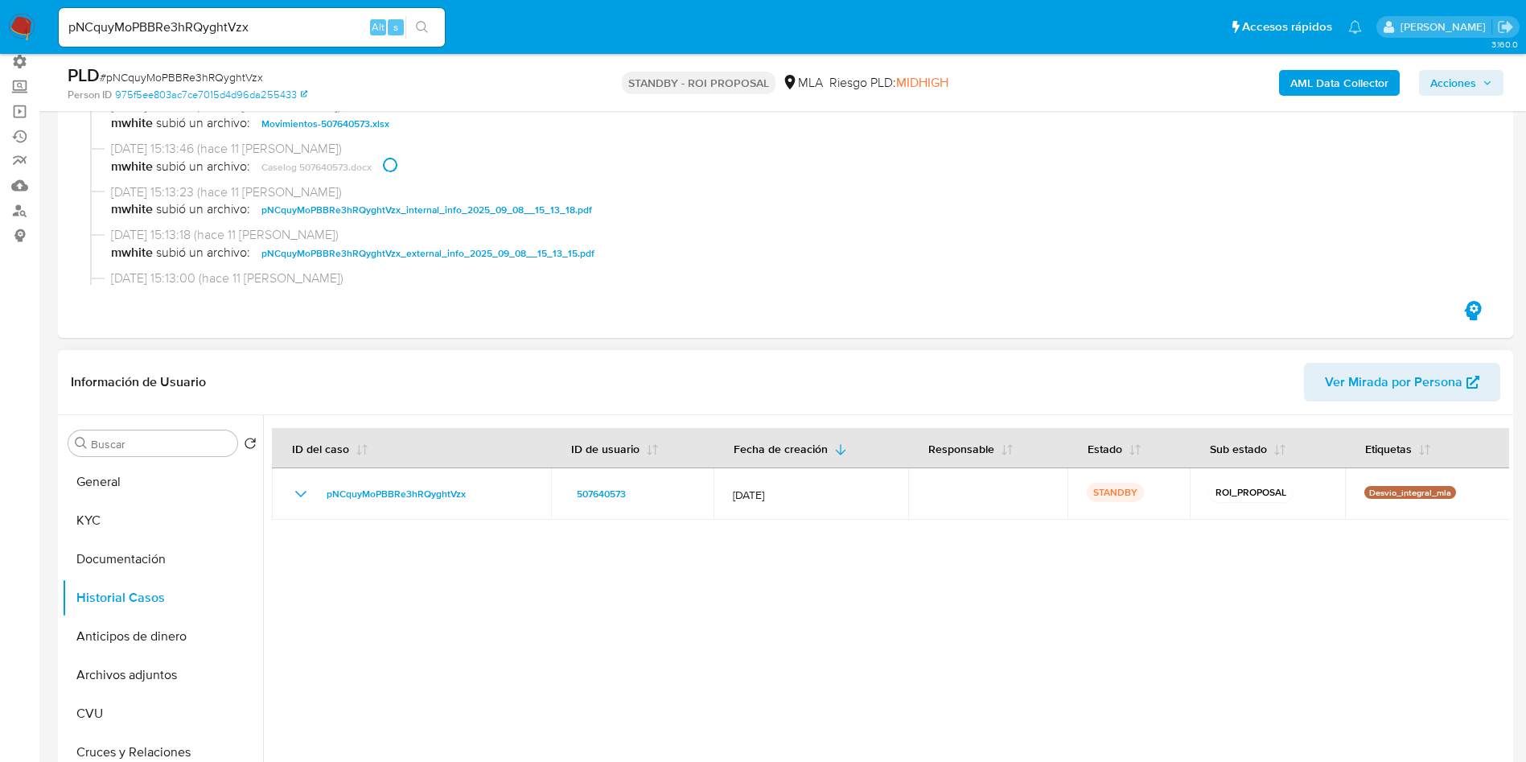
click at [824, 376] on header "Información de Usuario Ver Mirada por Persona" at bounding box center [785, 382] width 1429 height 39
click at [178, 679] on button "Archivos adjuntos" at bounding box center [156, 674] width 188 height 39
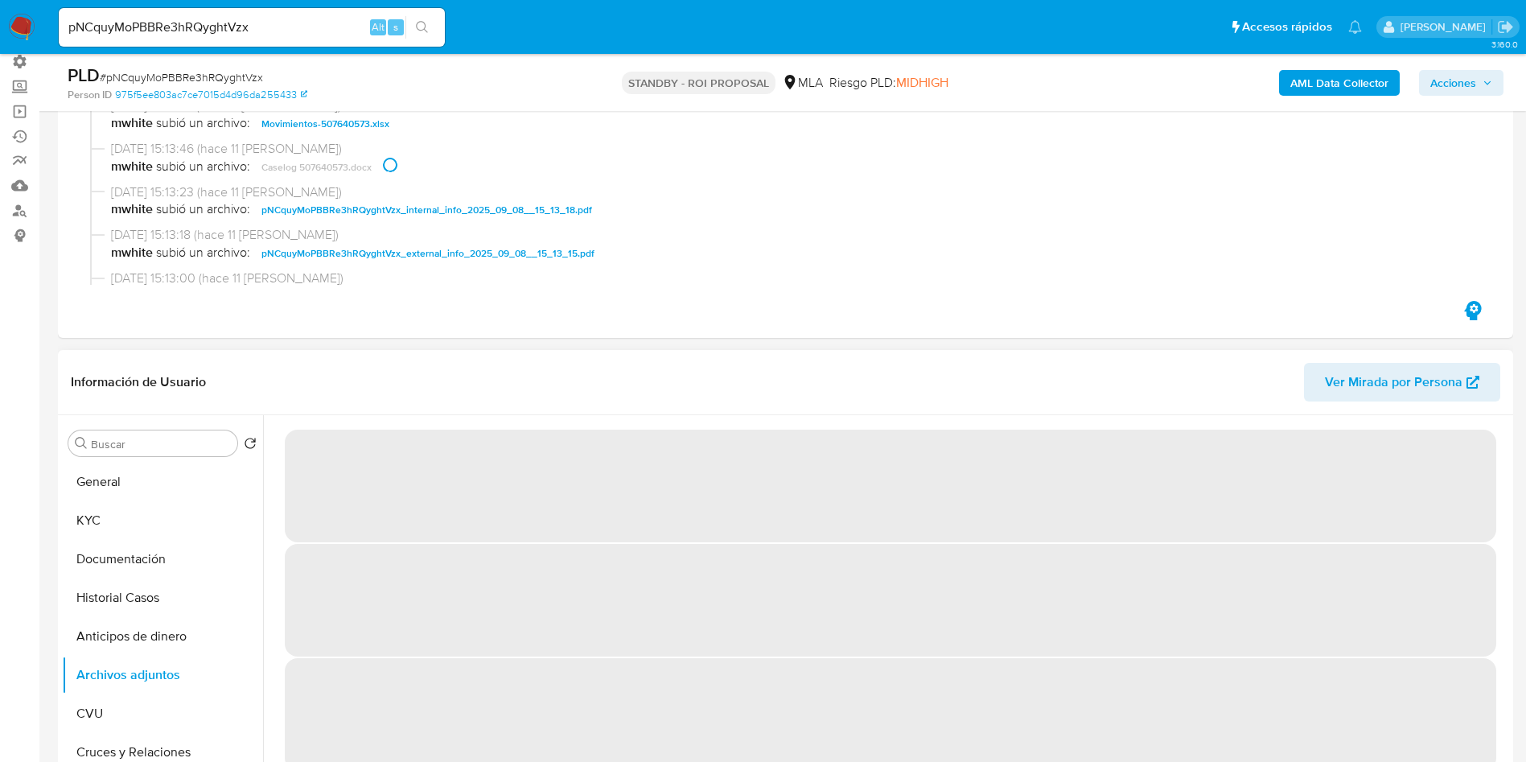
scroll to position [66, 0]
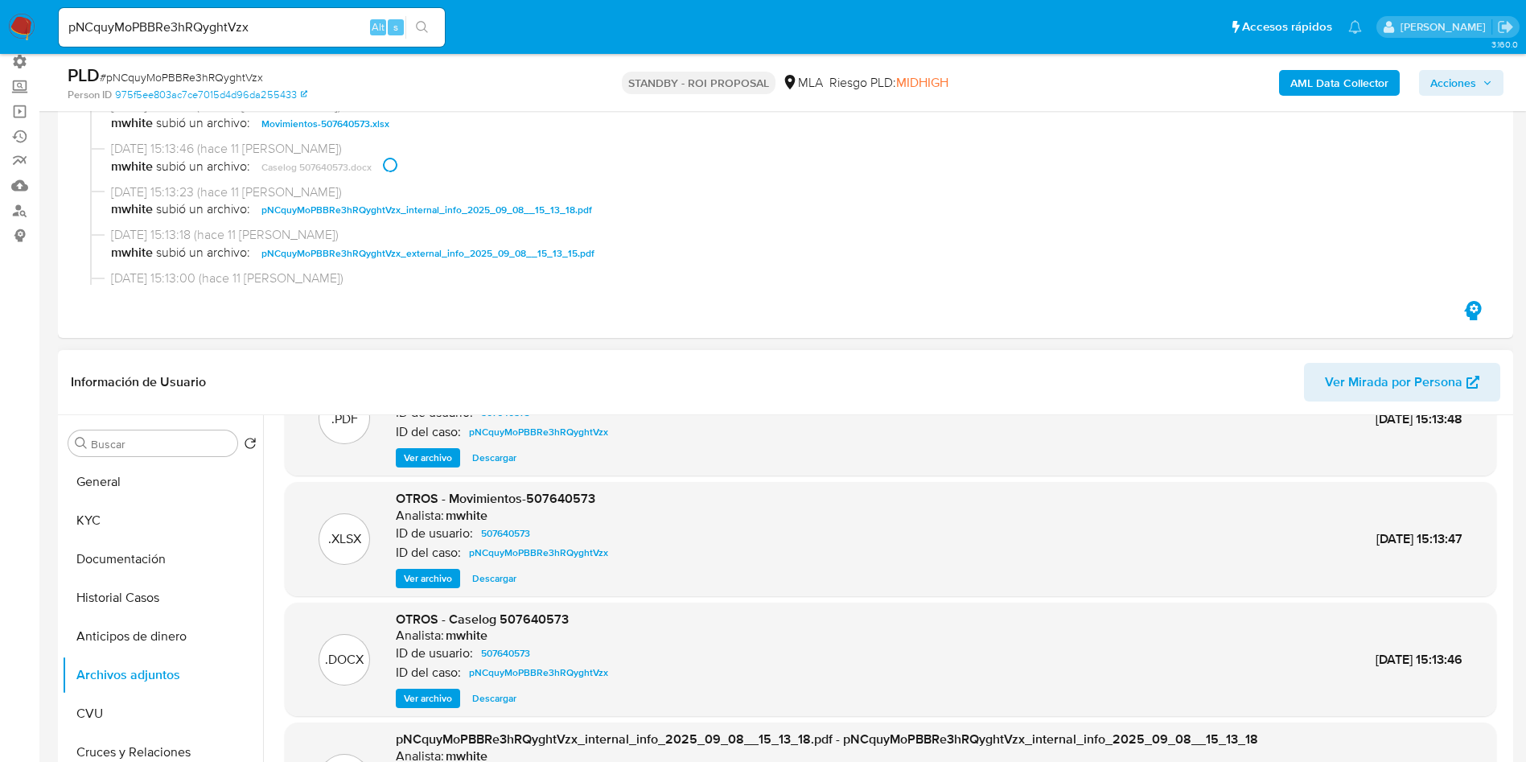
click at [521, 692] on button "Descargar" at bounding box center [494, 697] width 60 height 19
click at [244, 76] on span "# pNCquyMoPBBRe3hRQyghtVzx" at bounding box center [181, 77] width 163 height 16
copy span "pNCquyMoPBBRe3hRQyghtVzx"
click at [196, 17] on input "pNCquyMoPBBRe3hRQyghtVzx" at bounding box center [252, 27] width 386 height 21
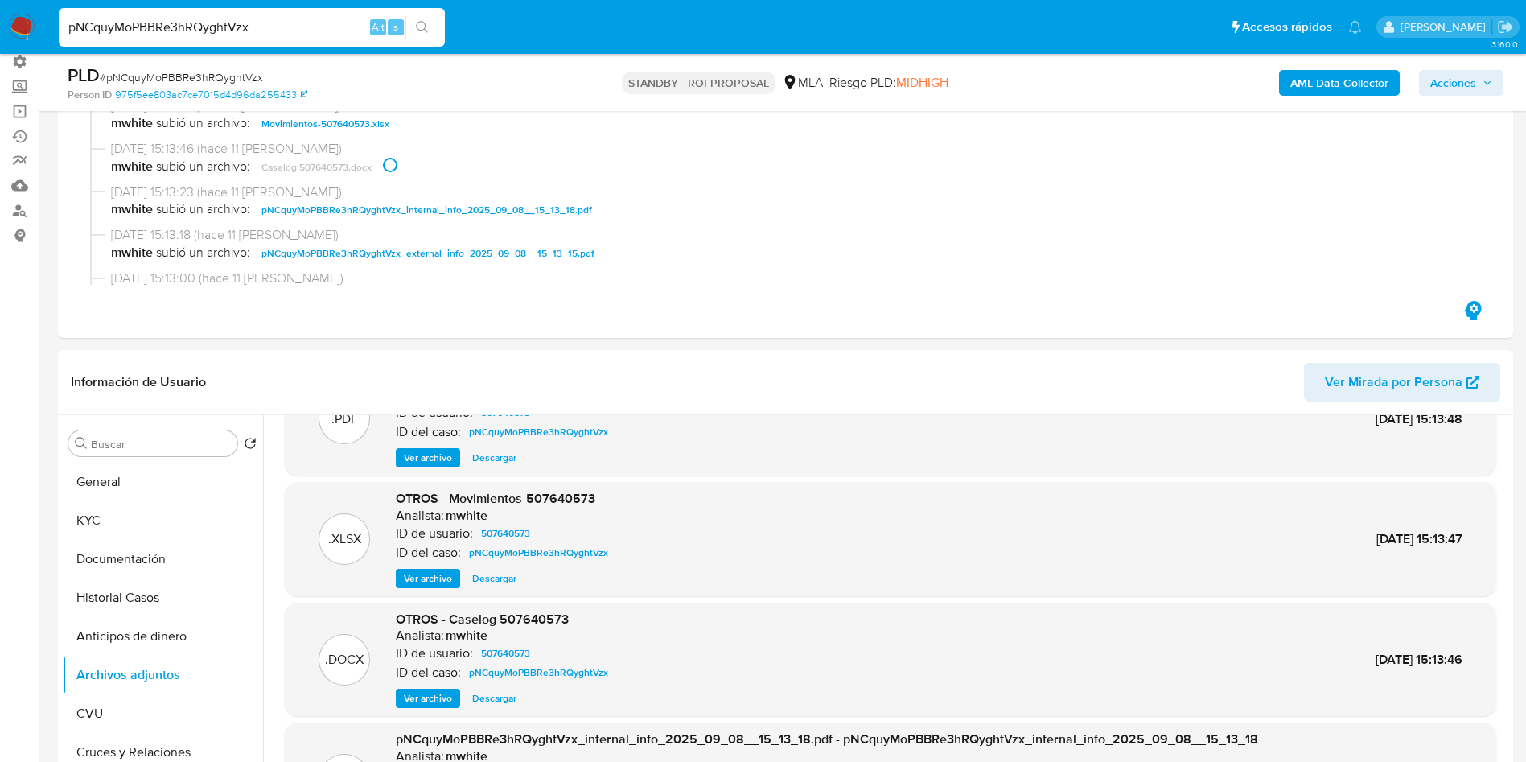
click at [196, 17] on input "pNCquyMoPBBRe3hRQyghtVzx" at bounding box center [252, 27] width 386 height 21
paste input "AO7yMFYpEBozd5chzHqs8VeC"
type input "AO7yMFYpEBozd5chzHqs8VeC"
click at [429, 15] on div "AO7yMFYpEBozd5chzHqs8VeC Alt s" at bounding box center [252, 27] width 386 height 45
click at [430, 20] on button "search-icon" at bounding box center [421, 27] width 33 height 23
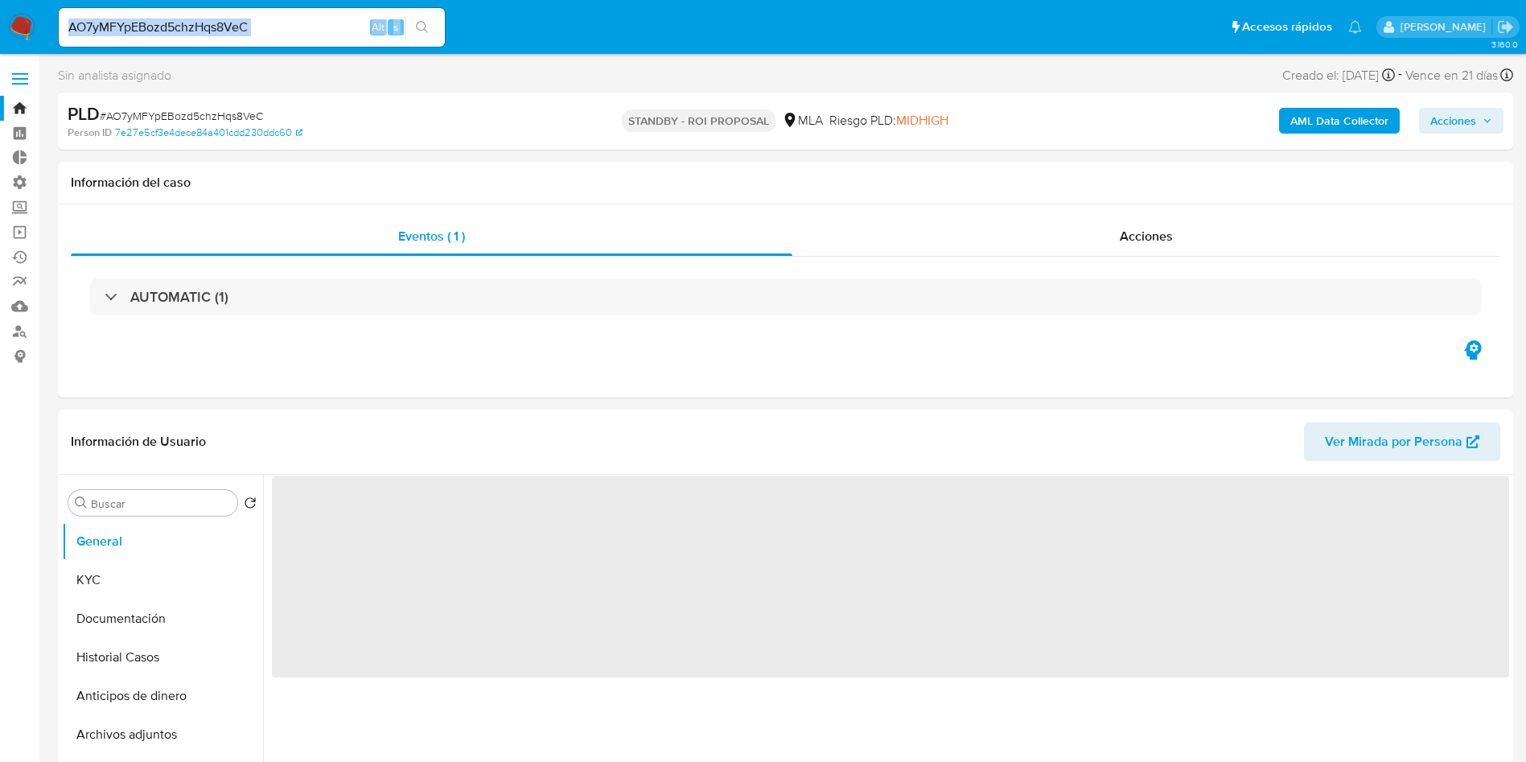
select select "10"
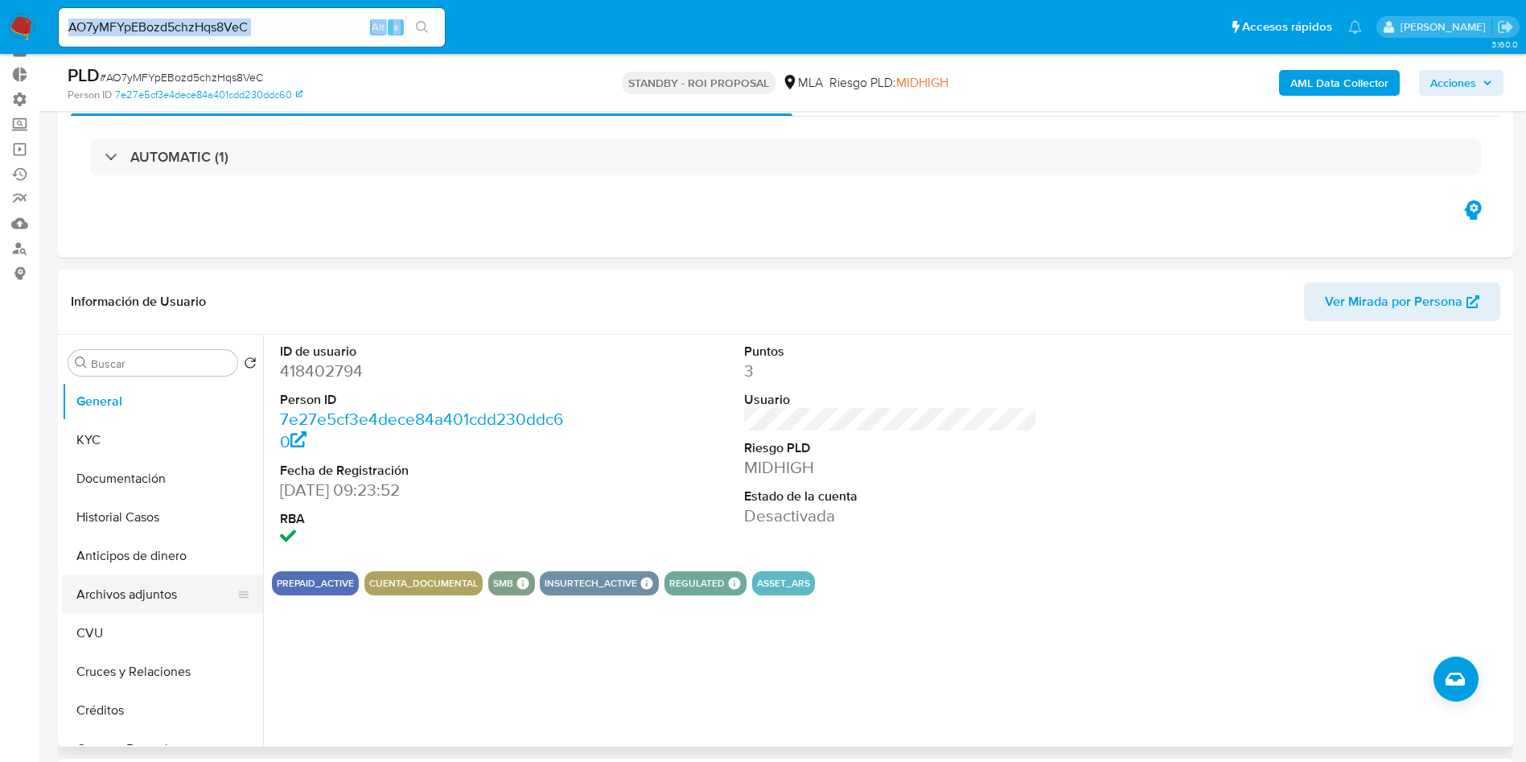
scroll to position [121, 0]
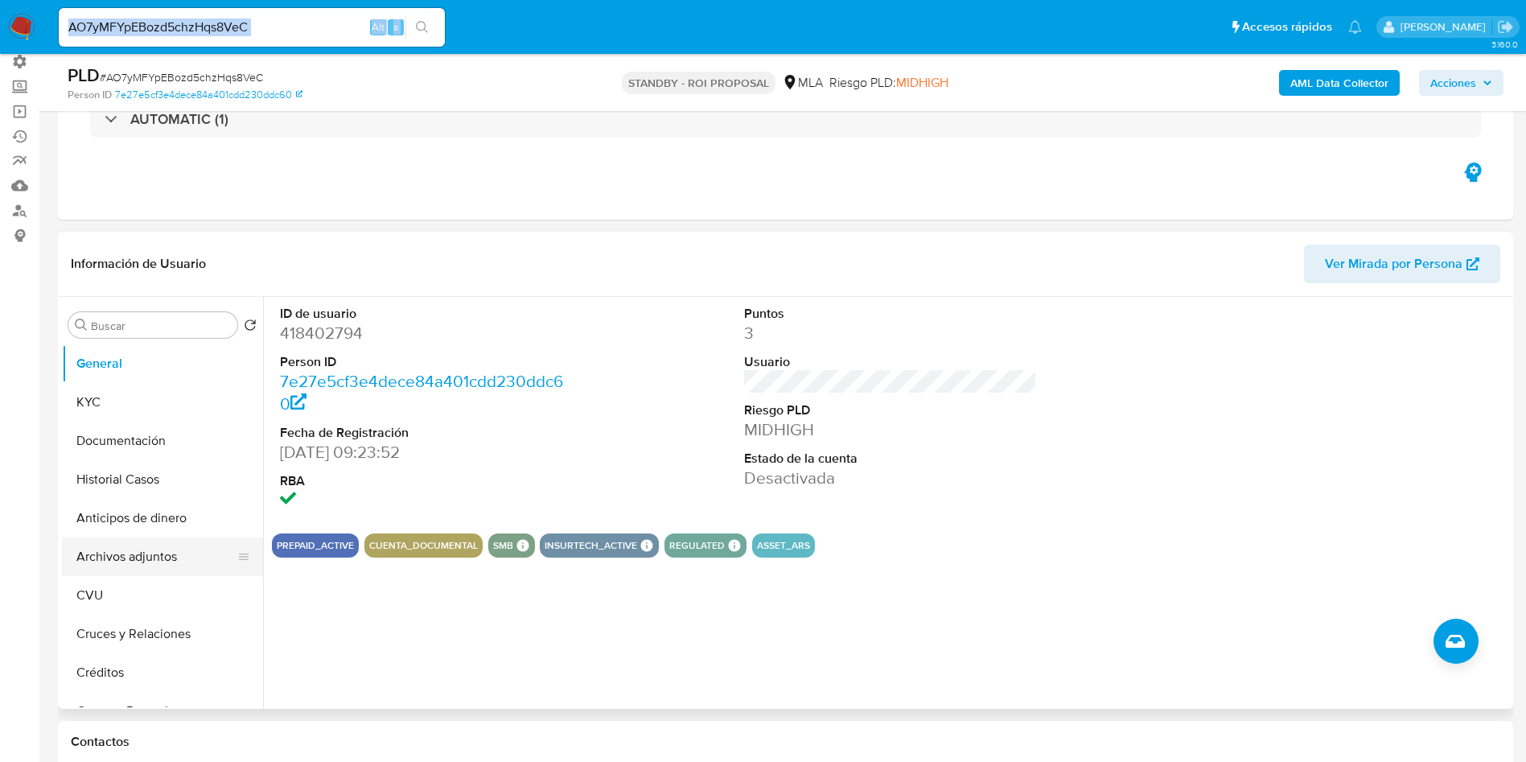
click at [146, 554] on button "Archivos adjuntos" at bounding box center [156, 556] width 188 height 39
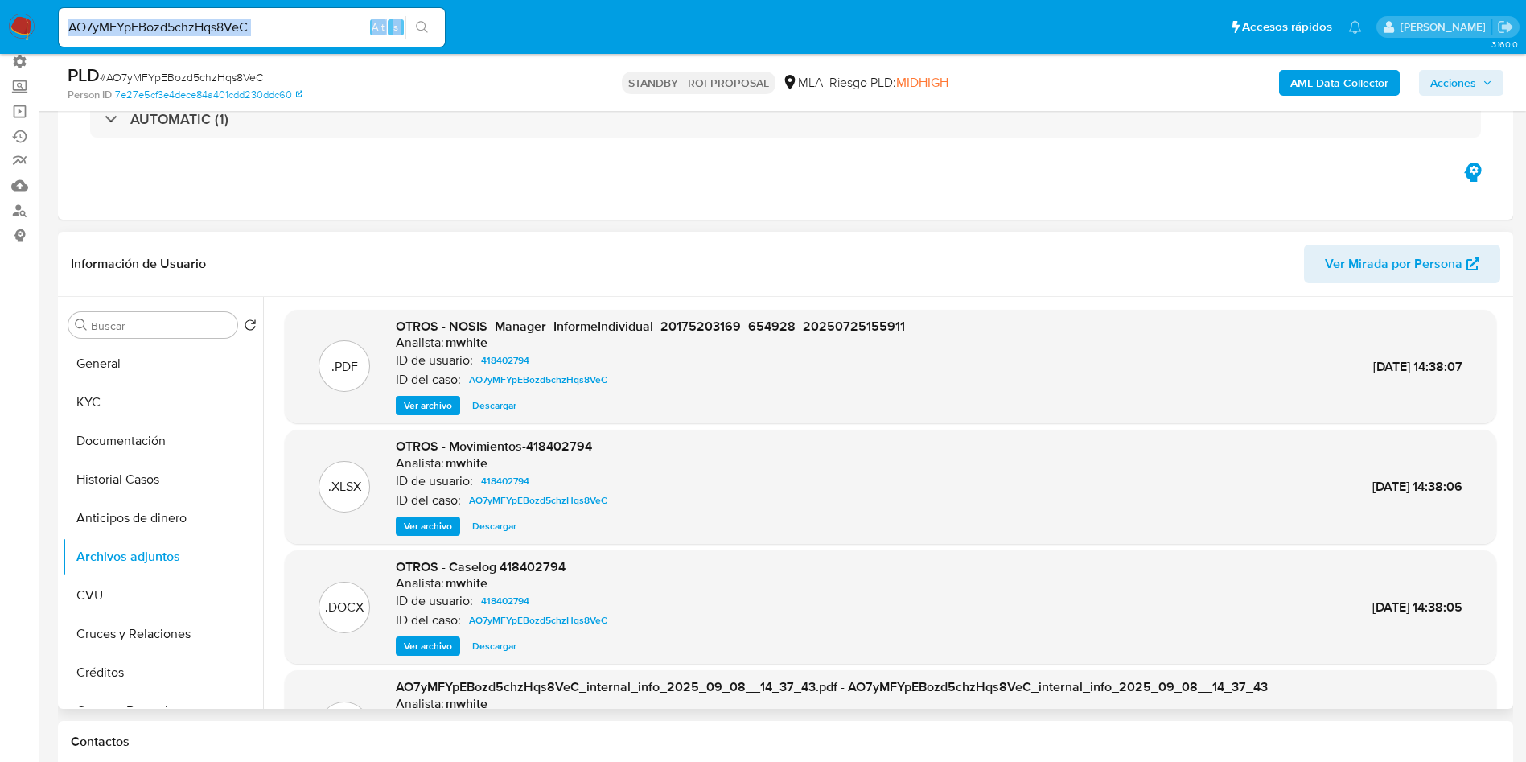
click at [492, 649] on span "Descargar" at bounding box center [494, 646] width 44 height 16
click at [244, 77] on span "# AO7yMFYpEBozd5chzHqs8VeC" at bounding box center [181, 77] width 163 height 16
copy span "AO7yMFYpEBozd5chzHqs8VeC"
click at [167, 25] on input "AO7yMFYpEBozd5chzHqs8VeC" at bounding box center [252, 27] width 386 height 21
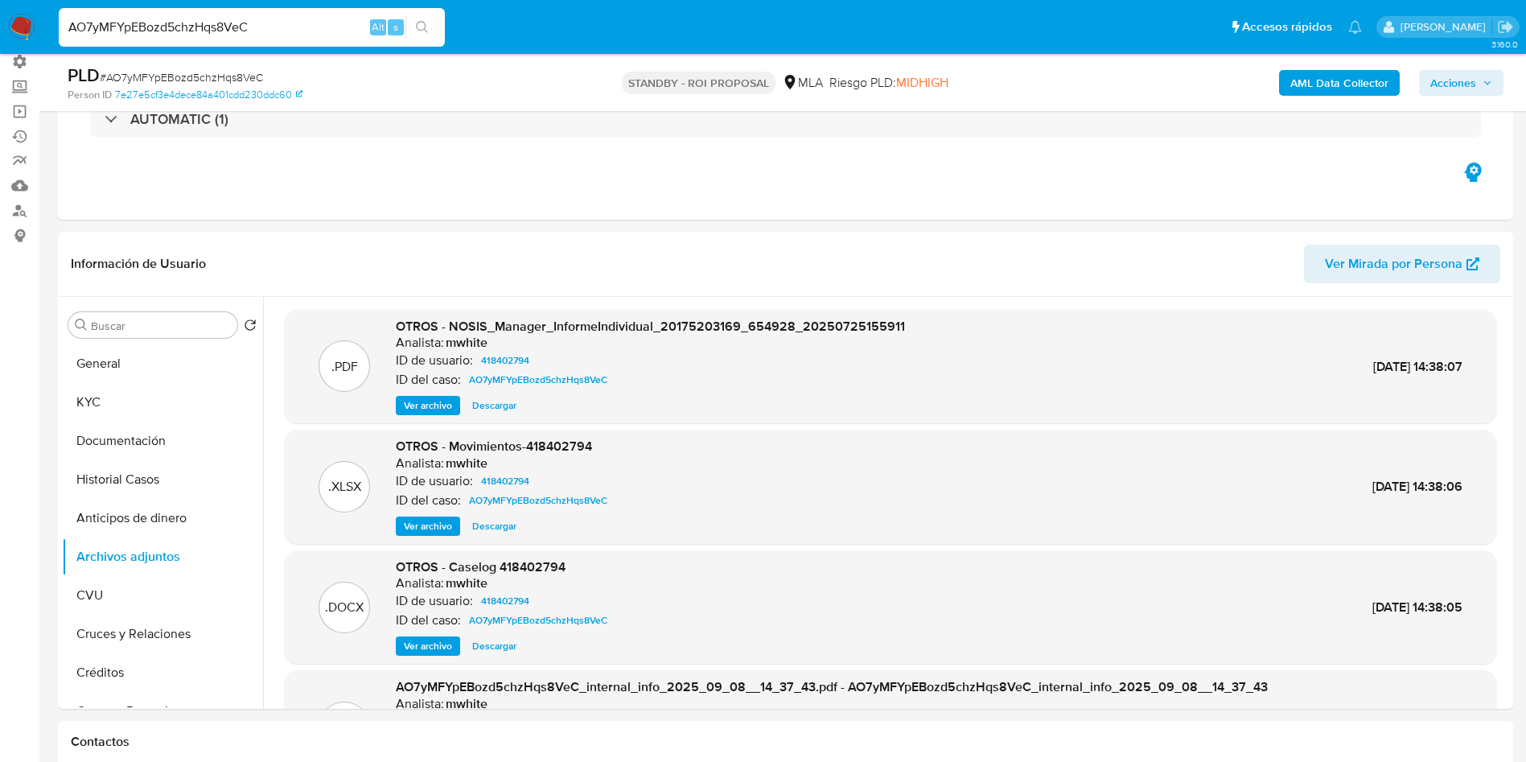
click at [167, 25] on input "AO7yMFYpEBozd5chzHqs8VeC" at bounding box center [252, 27] width 386 height 21
paste input "IXfcaOsFJ9uyyZq1bpVjDPbJ"
type input "IXfcaOsFJ9uyyZq1bpVjDPbJ"
click at [427, 36] on button "search-icon" at bounding box center [421, 27] width 33 height 23
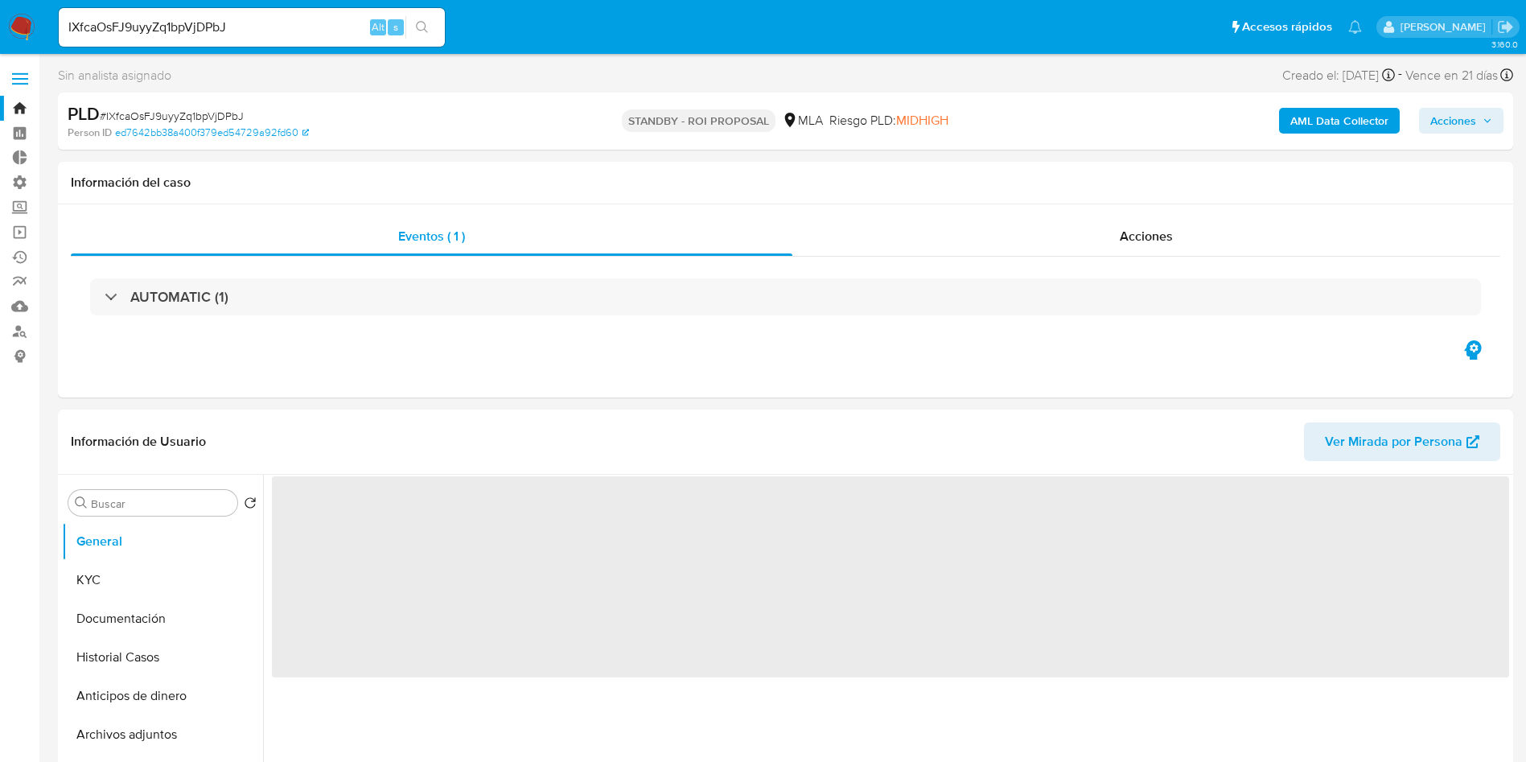
select select "10"
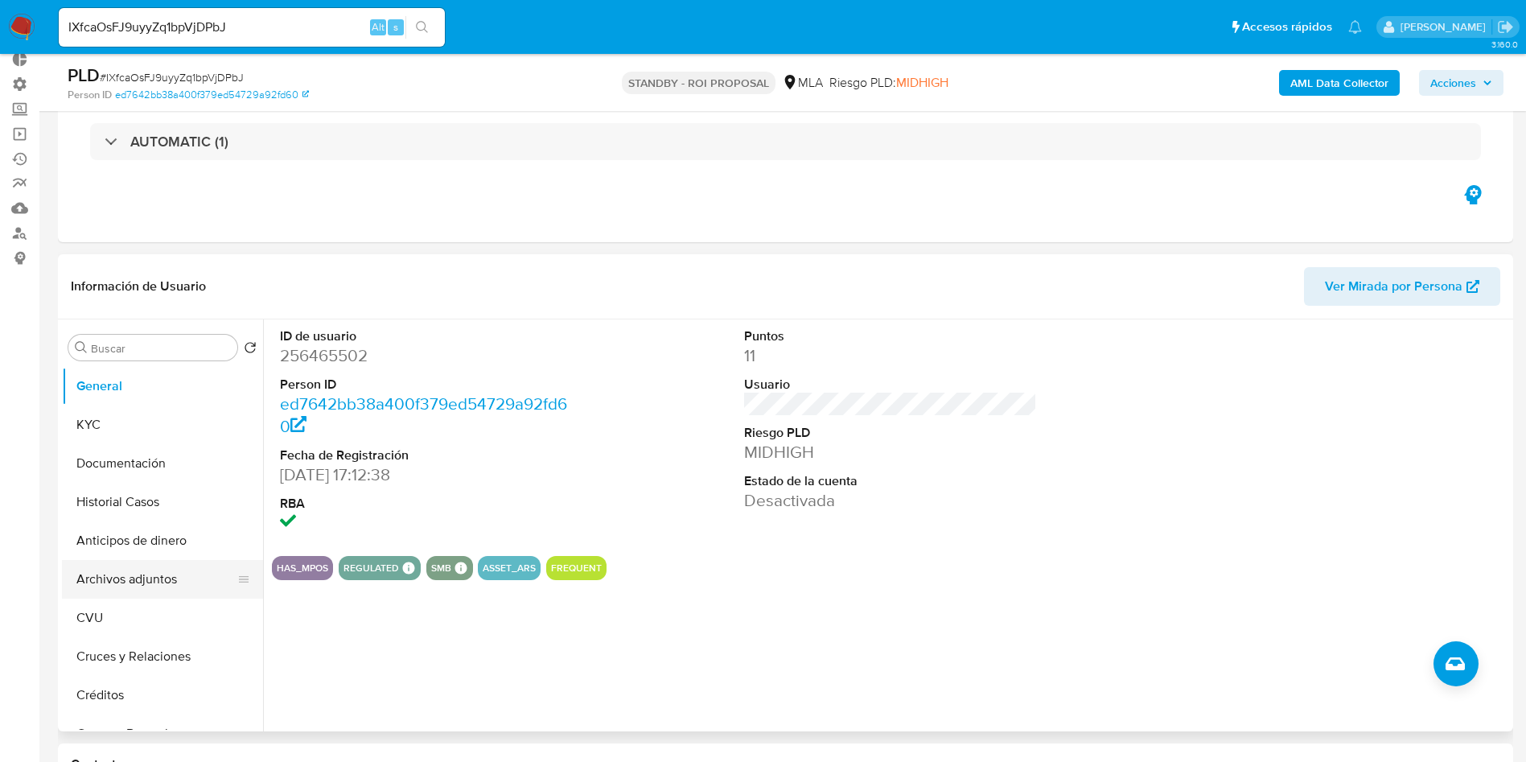
scroll to position [121, 0]
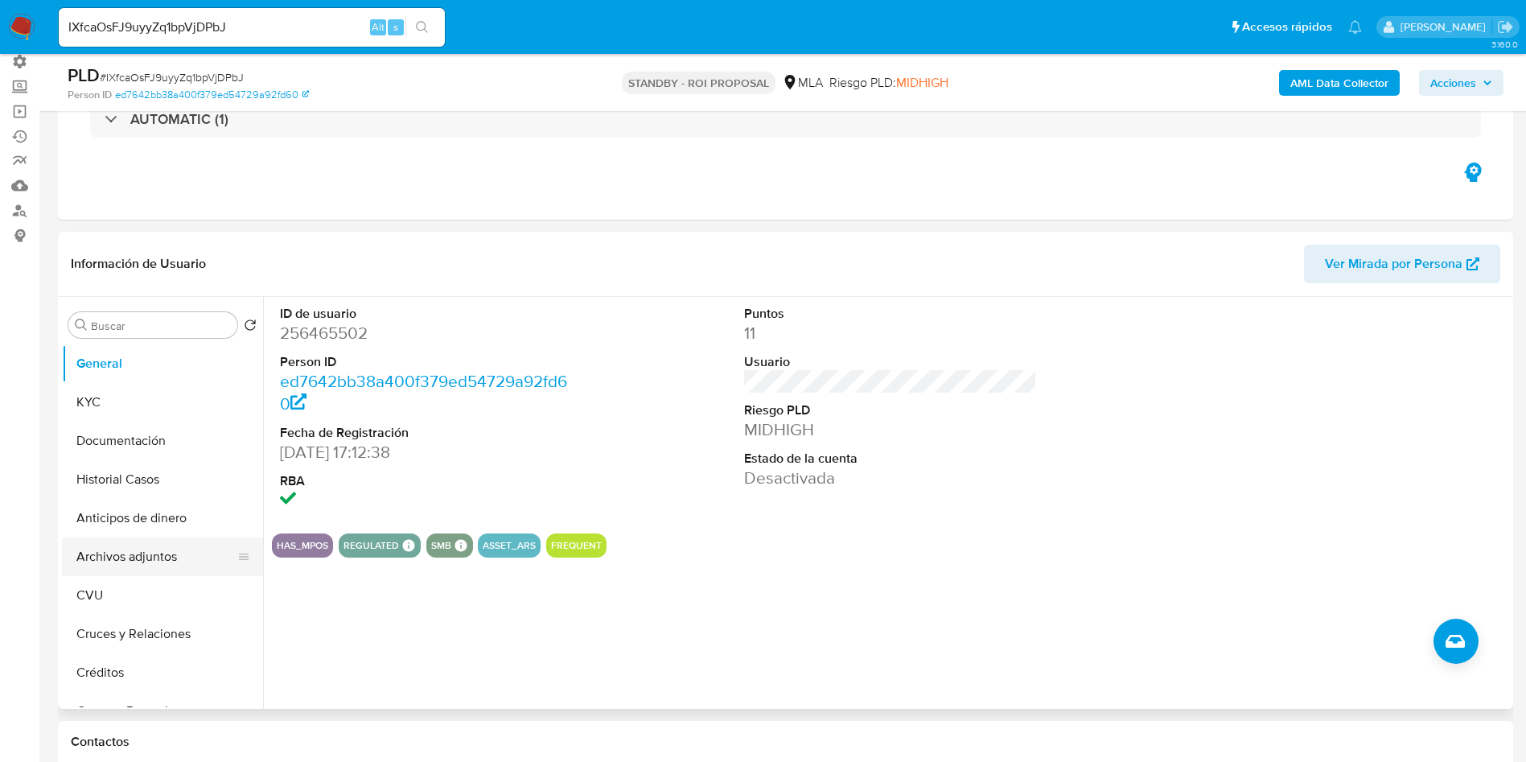
click at [151, 563] on button "Archivos adjuntos" at bounding box center [156, 556] width 188 height 39
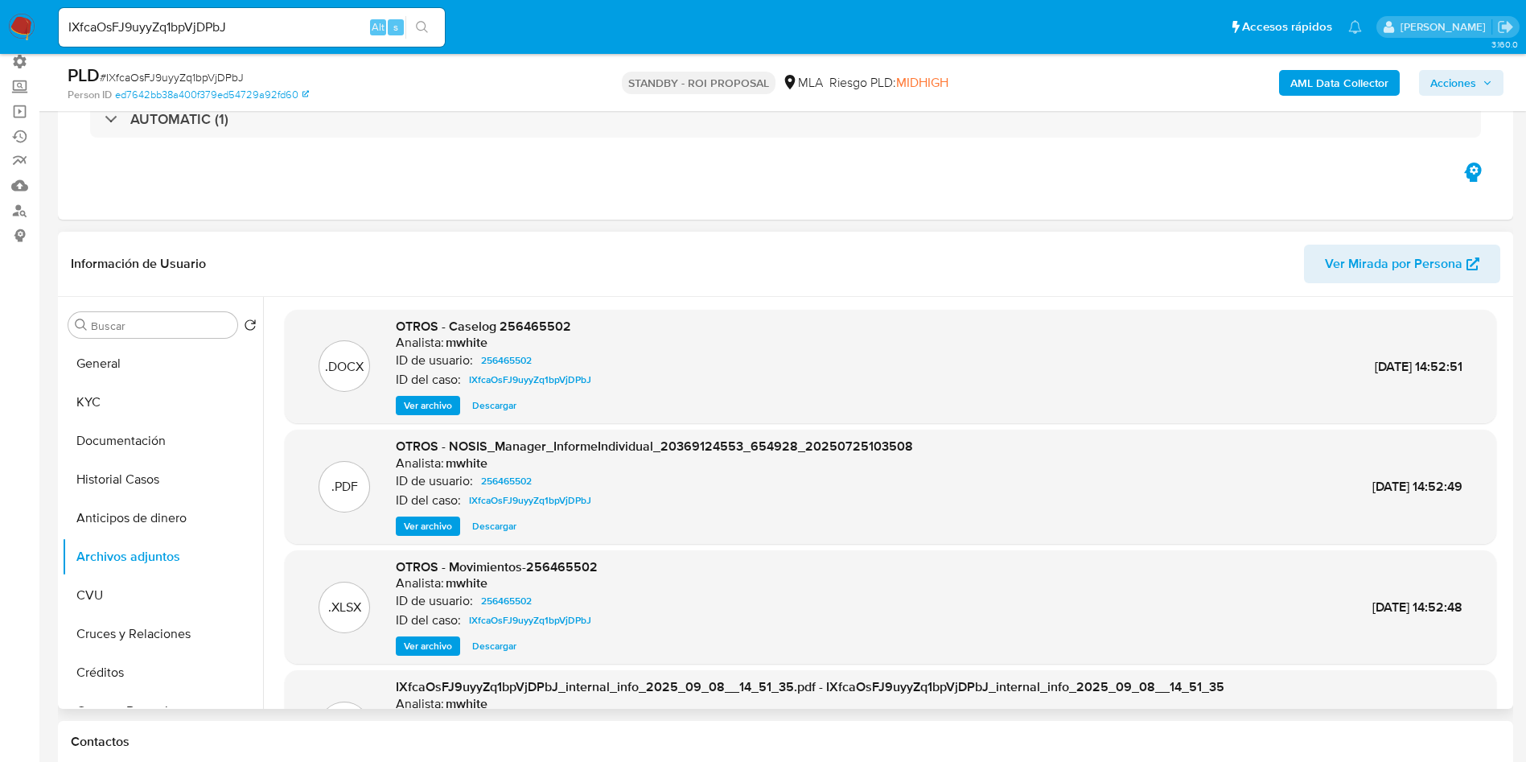
click at [479, 409] on span "Descargar" at bounding box center [494, 405] width 44 height 16
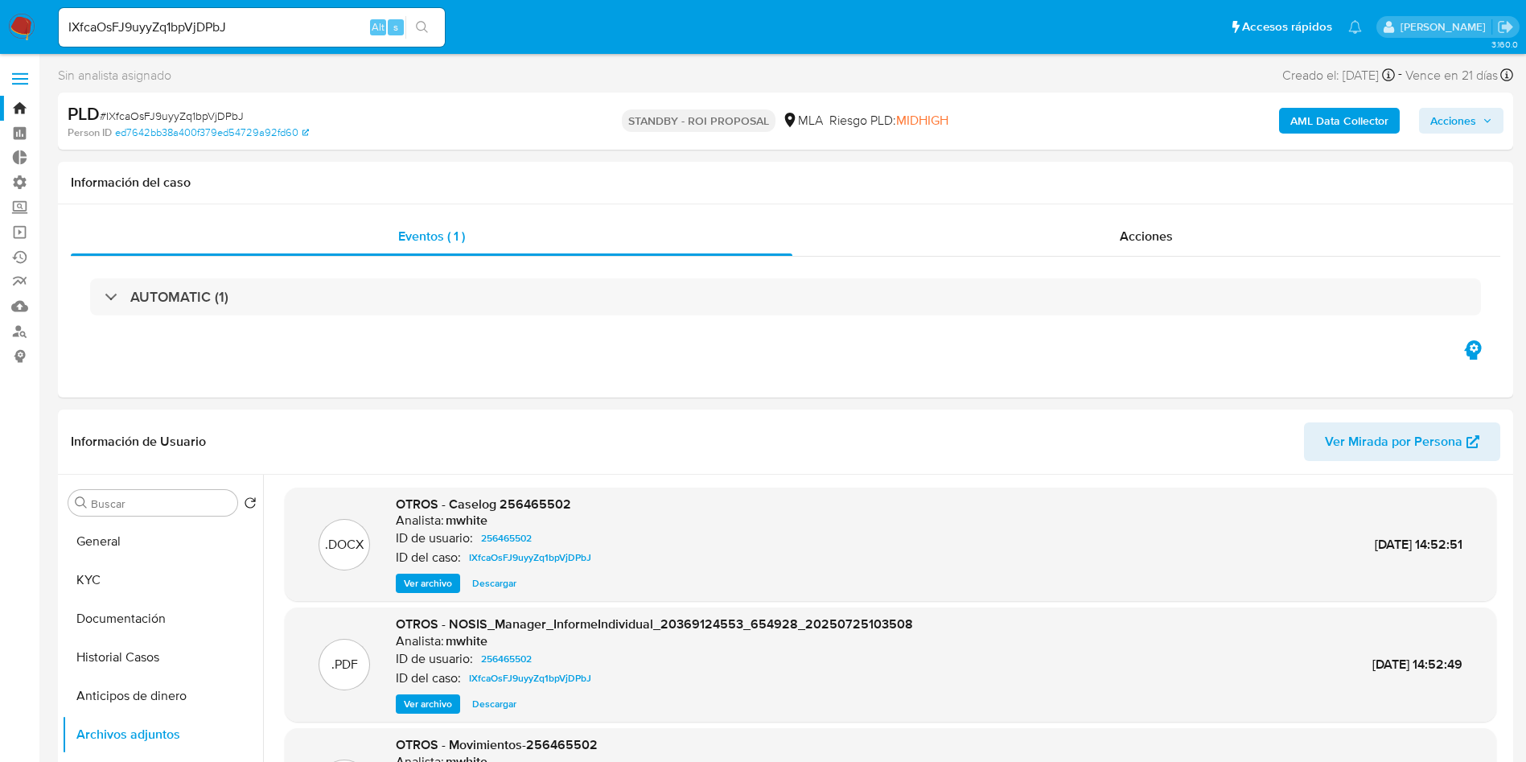
click at [218, 115] on span "# IXfcaOsFJ9uyyZq1bpVjDPbJ" at bounding box center [172, 116] width 144 height 16
copy span "IXfcaOsFJ9uyyZq1bpVjDPbJ"
click at [235, 113] on span "# IXfcaOsFJ9uyyZq1bpVjDPbJ" at bounding box center [172, 116] width 144 height 16
